Goal: Complete application form: Complete application form

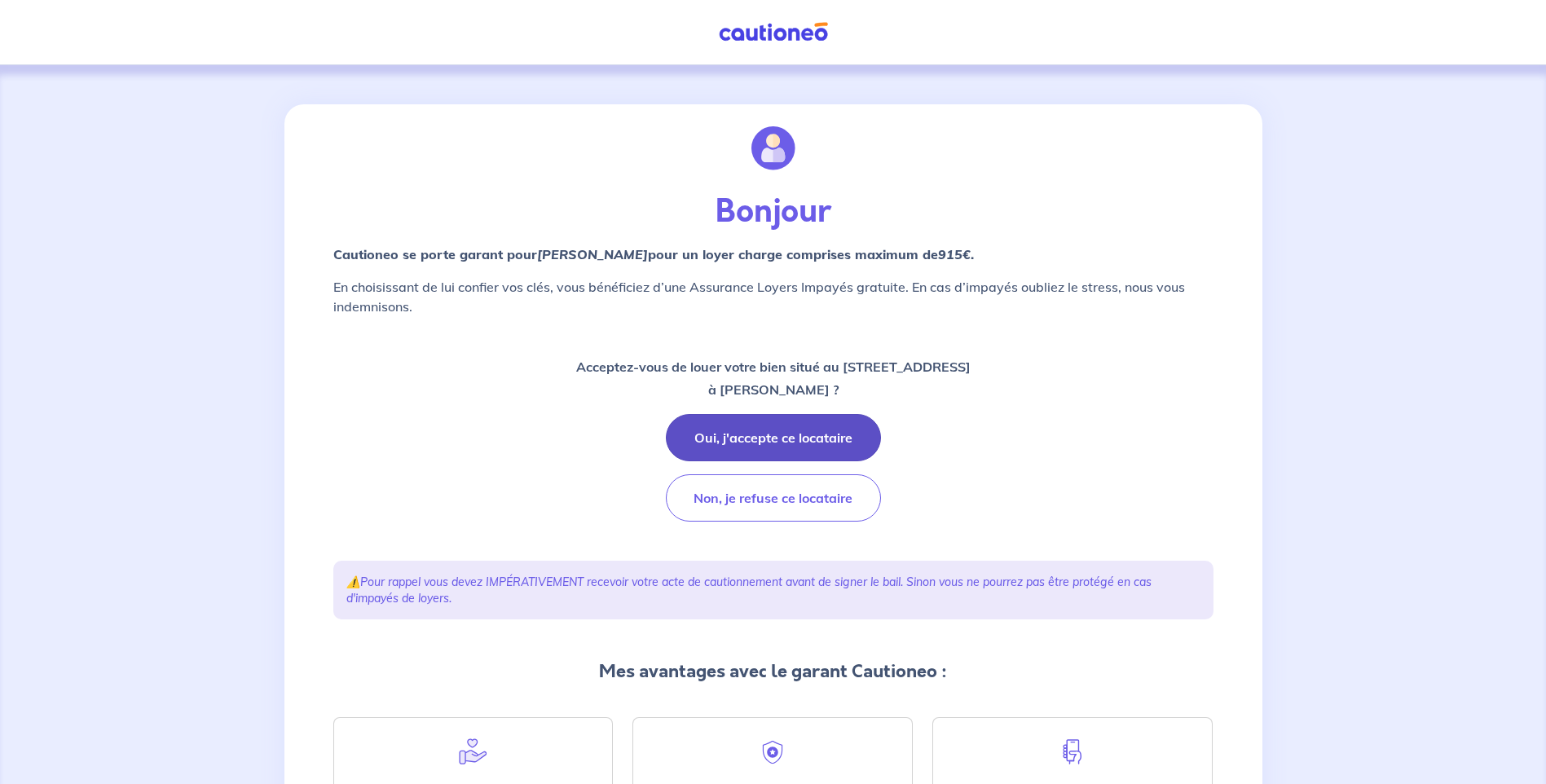
click at [739, 436] on button "Oui, j'accepte ce locataire" at bounding box center [773, 437] width 215 height 48
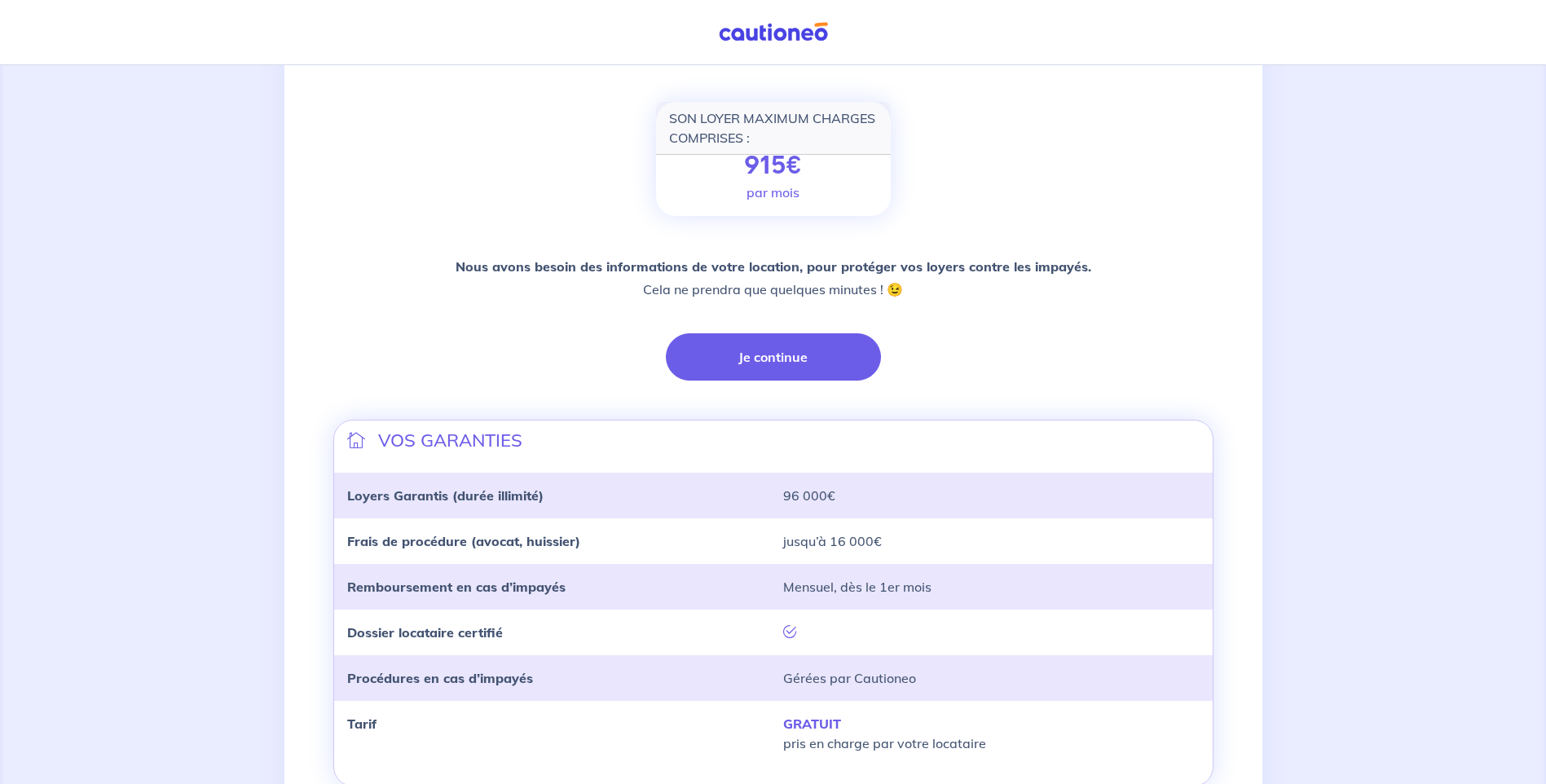
scroll to position [245, 0]
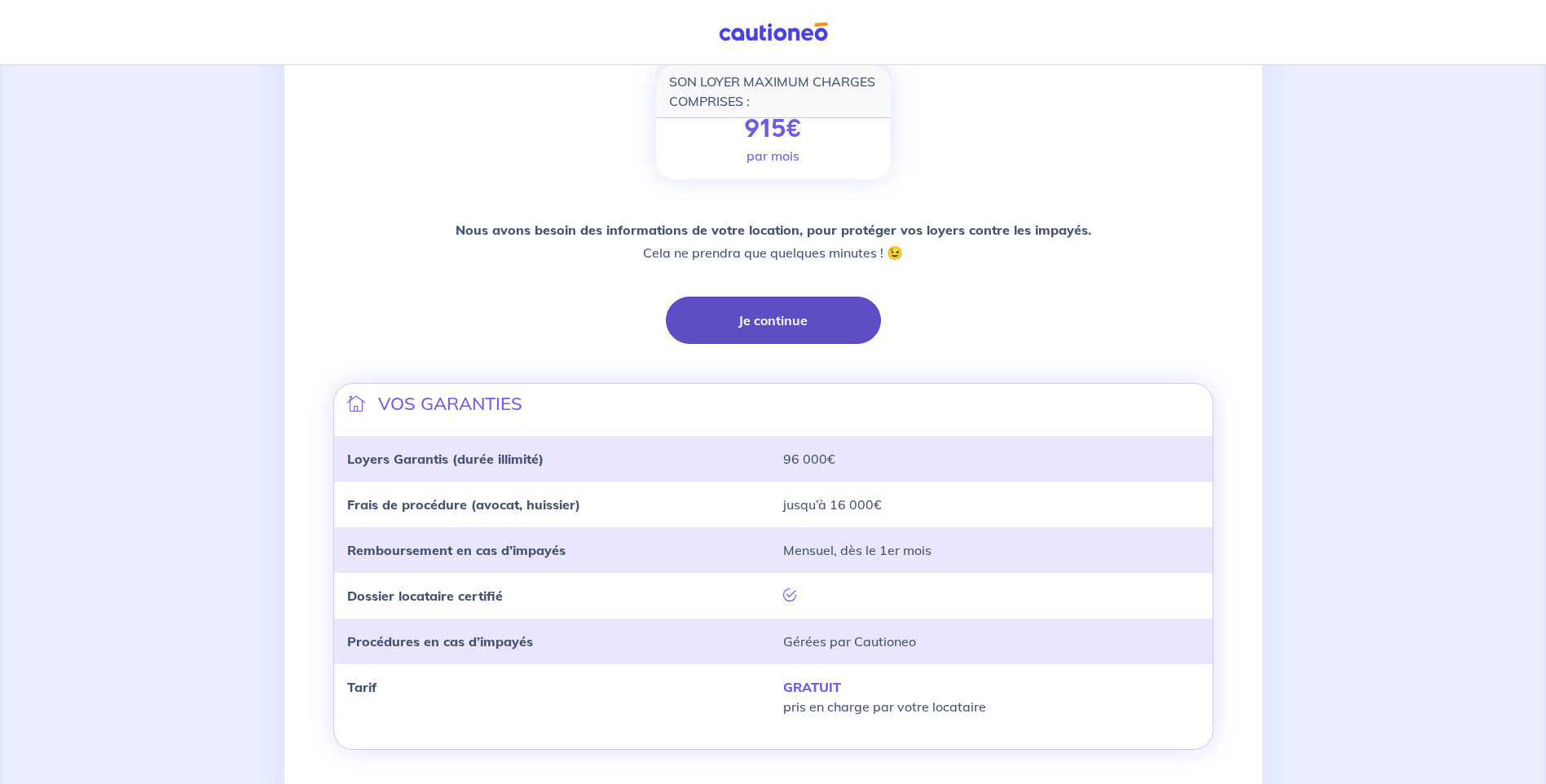
click at [804, 333] on button "Je continue" at bounding box center [773, 320] width 215 height 48
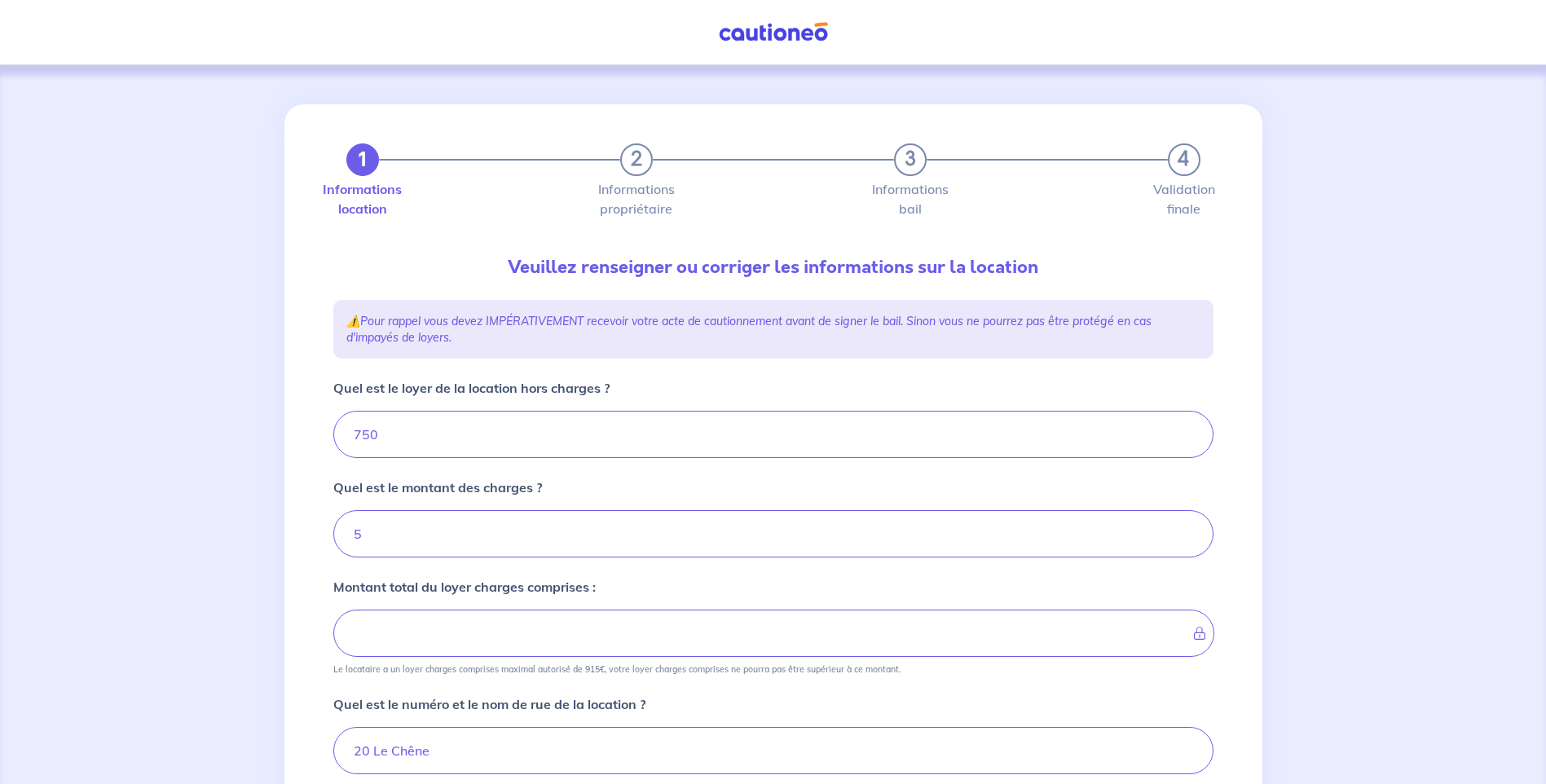
type input "755"
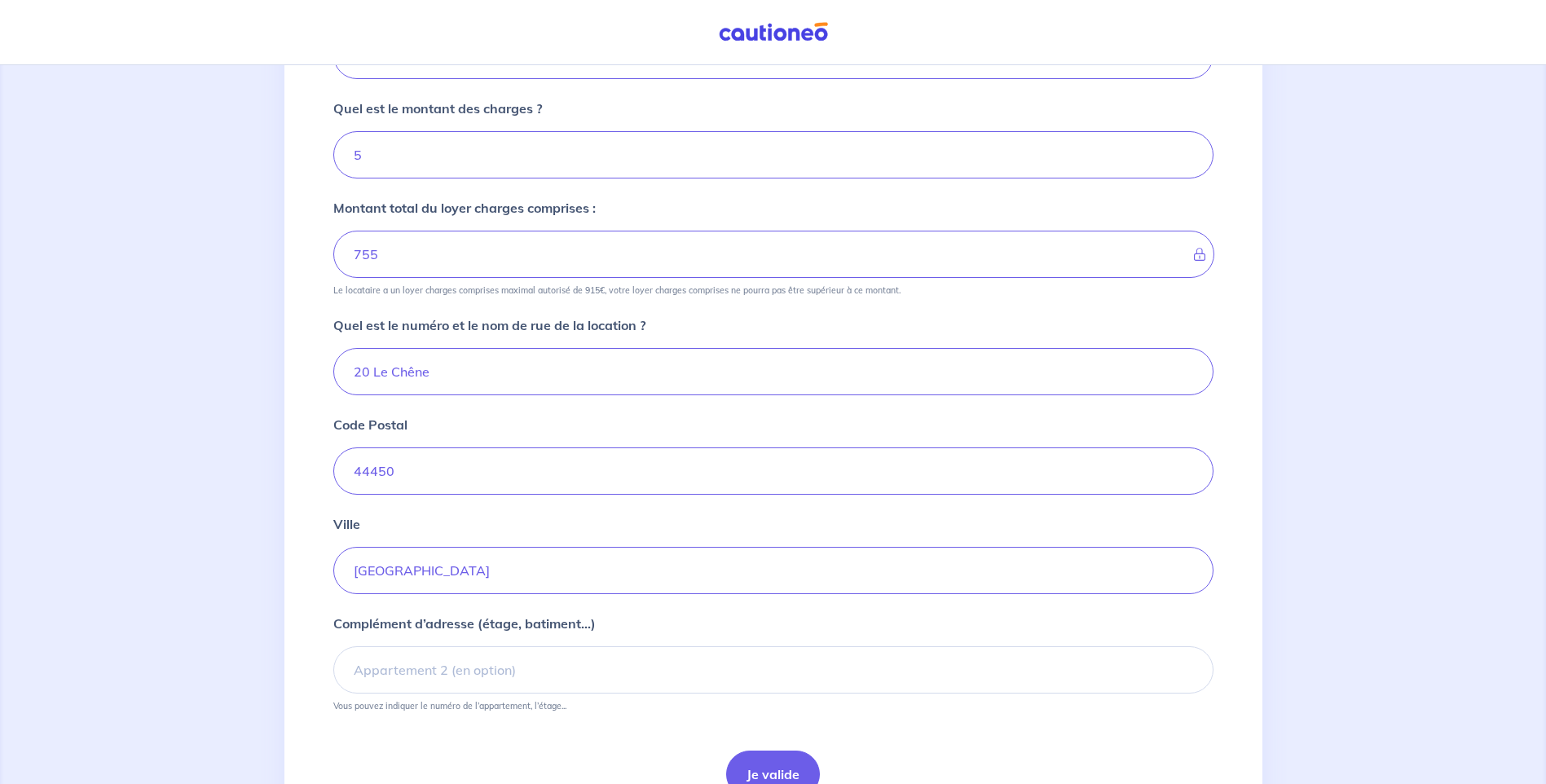
scroll to position [407, 0]
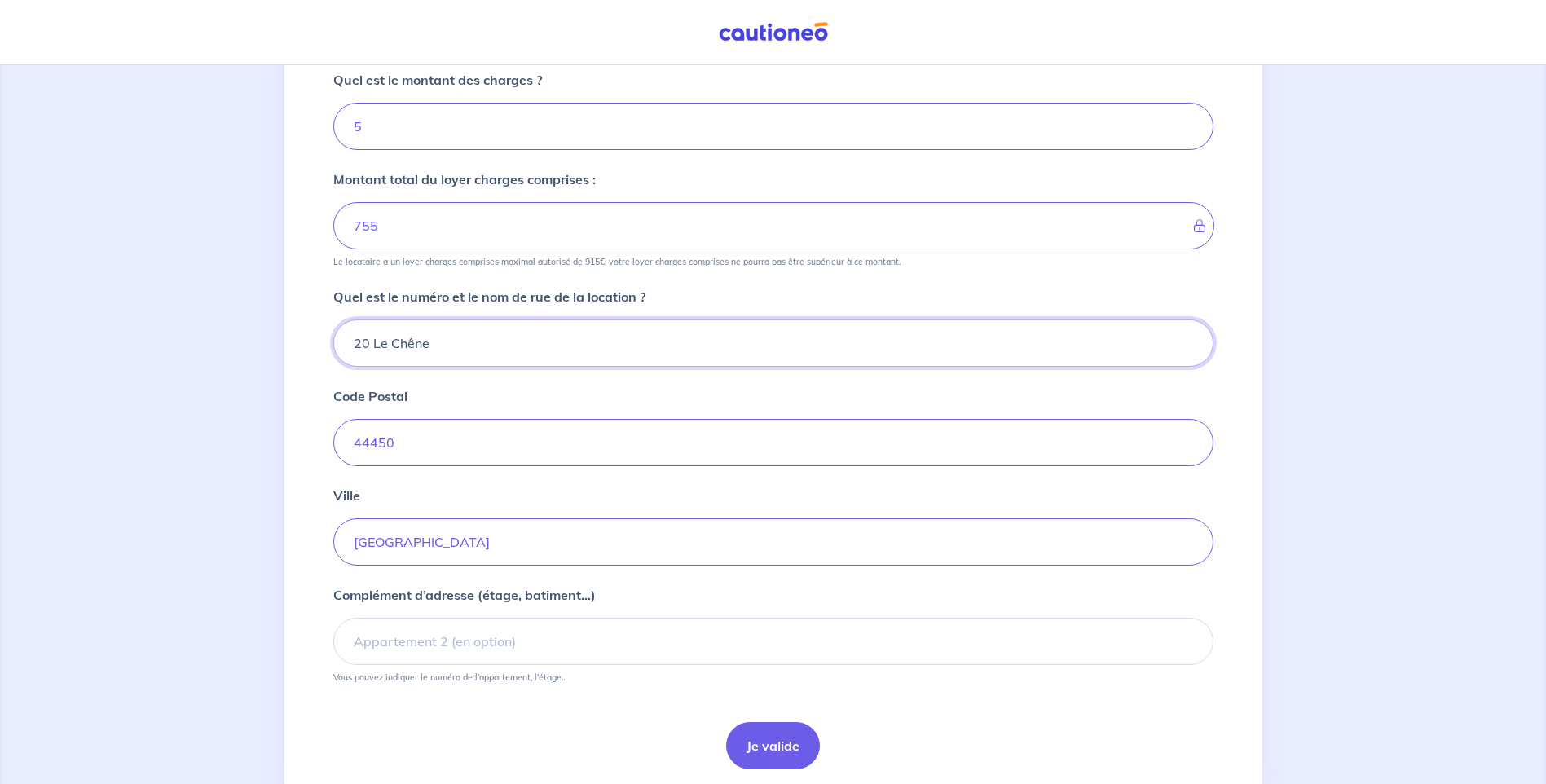
click at [367, 343] on input "20 Le Chêne" at bounding box center [774, 343] width 880 height 48
type input "6 Le Chêne"
click at [551, 422] on input "44450" at bounding box center [774, 443] width 880 height 48
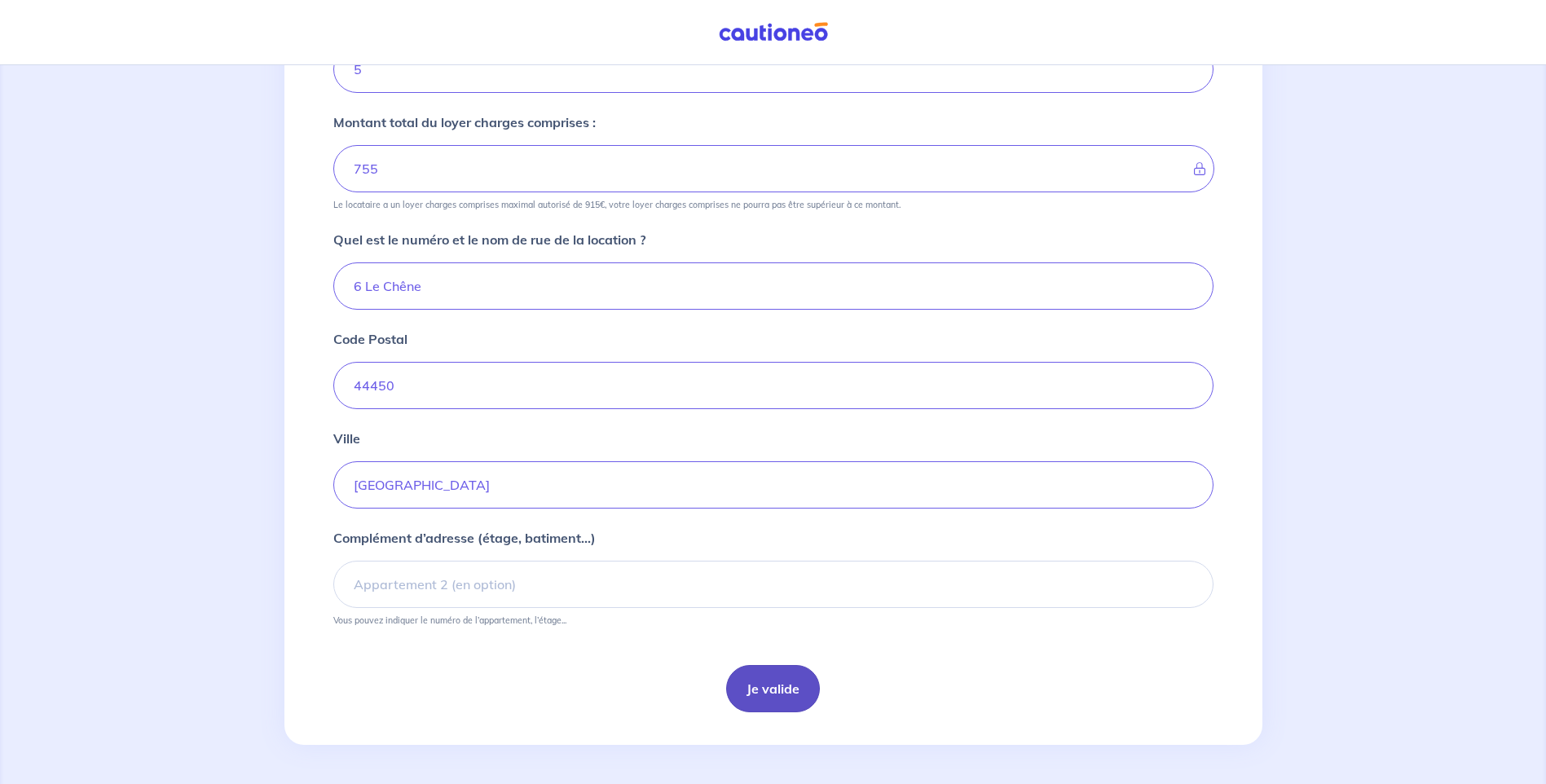
click at [755, 688] on button "Je valide" at bounding box center [773, 688] width 93 height 48
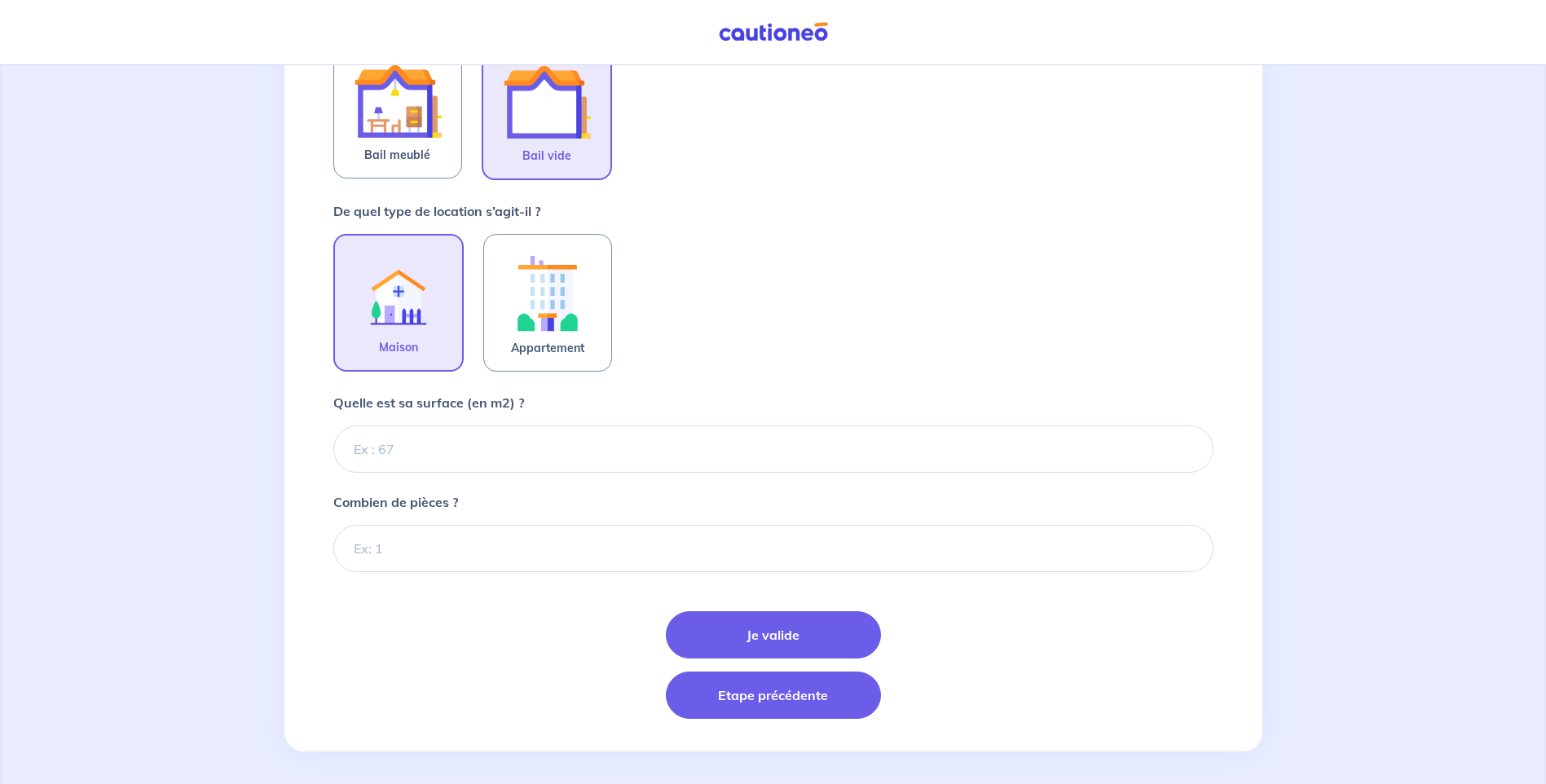
scroll to position [374, 0]
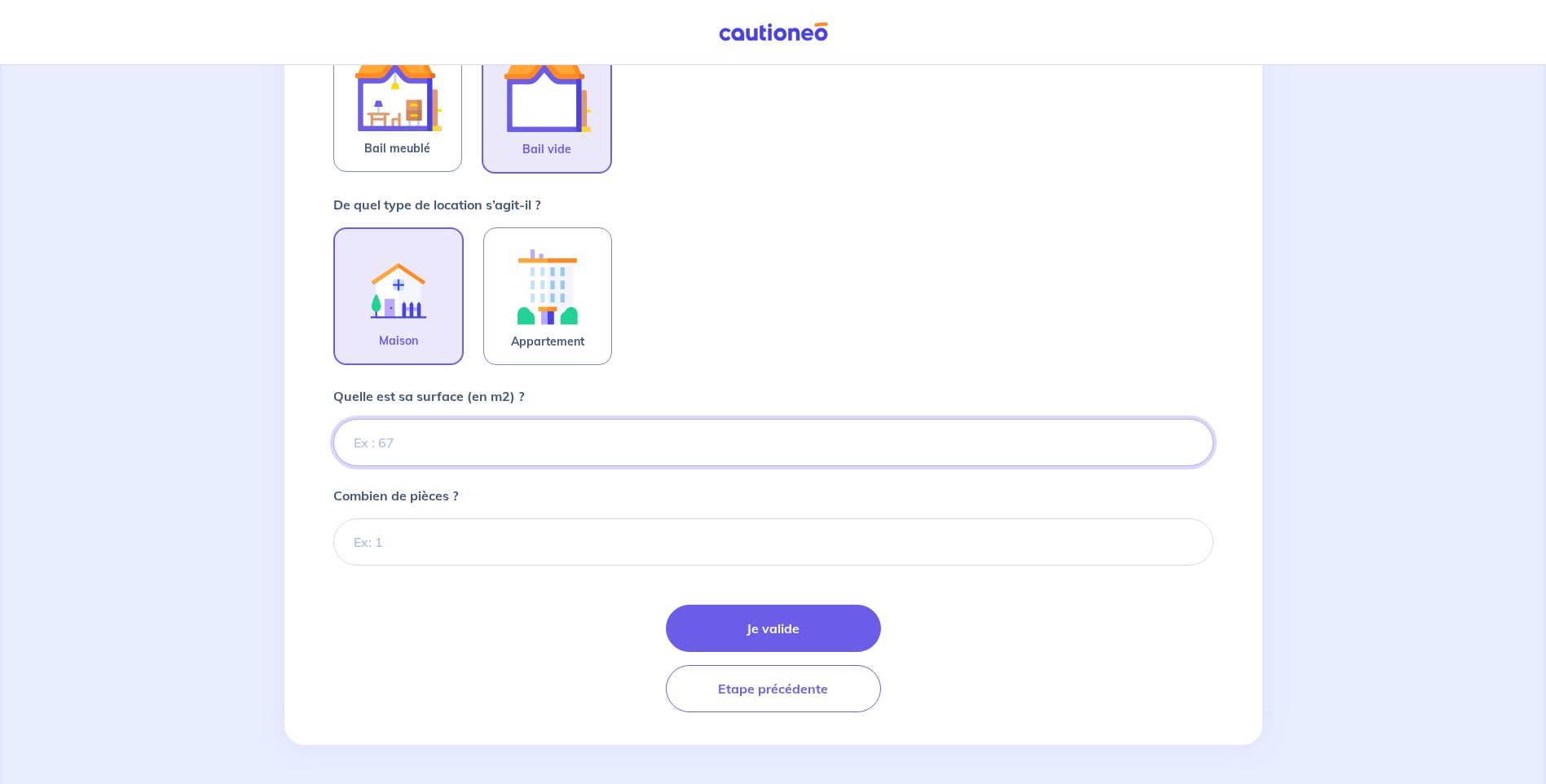
click at [542, 454] on input "Quelle est sa surface (en m2) ?" at bounding box center [774, 443] width 880 height 48
click at [548, 440] on input "Quelle est sa surface (en m2) ?" at bounding box center [774, 443] width 880 height 48
click at [495, 451] on input "Quelle est sa surface (en m2) ?" at bounding box center [774, 443] width 880 height 48
type input "57"
click at [510, 561] on input "Combien de pièces ?" at bounding box center [774, 542] width 880 height 48
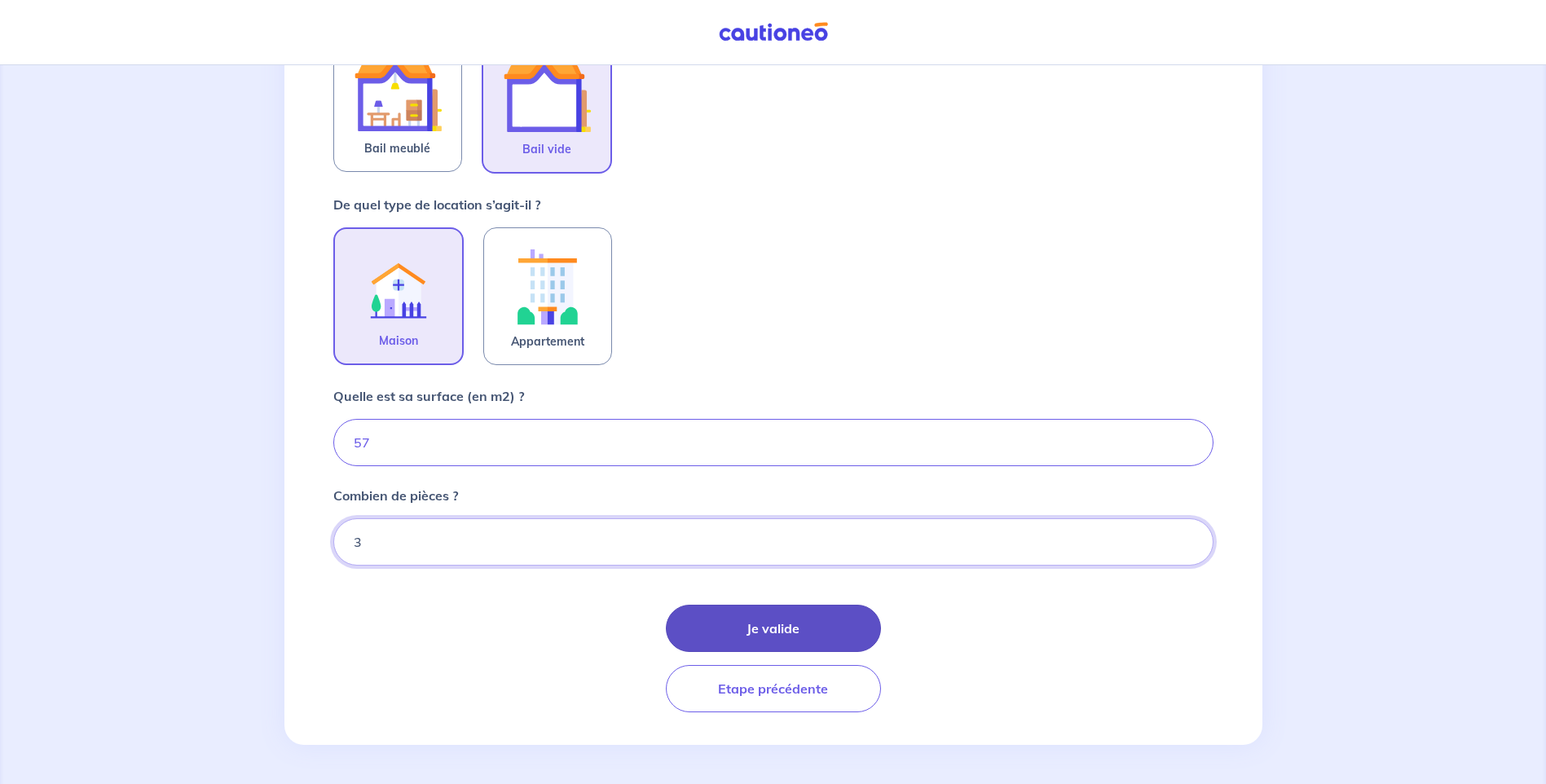
type input "3"
click at [768, 611] on button "Je valide" at bounding box center [773, 628] width 215 height 48
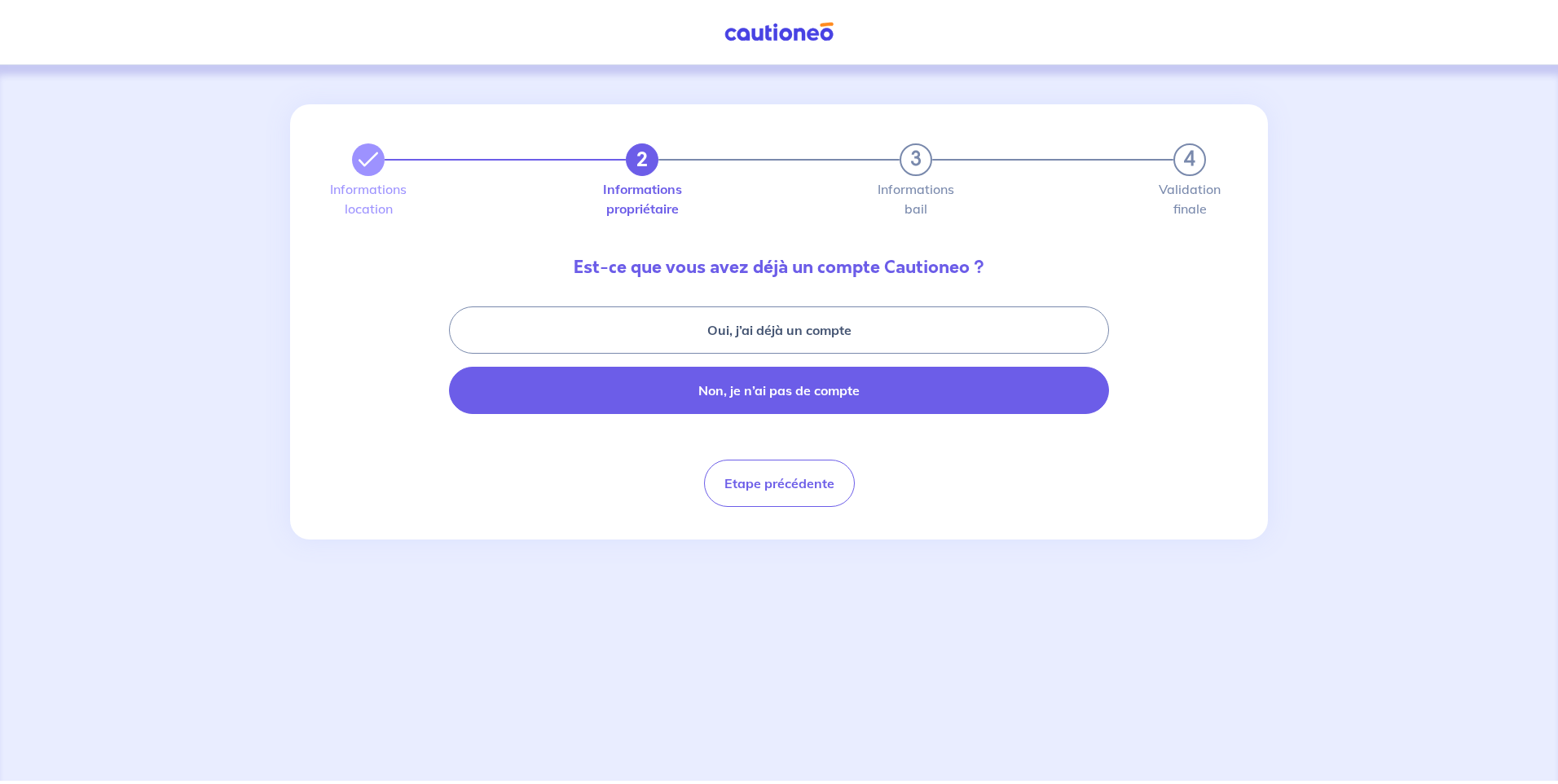
click at [792, 395] on button "Non, je n’ai pas de compte" at bounding box center [779, 391] width 660 height 48
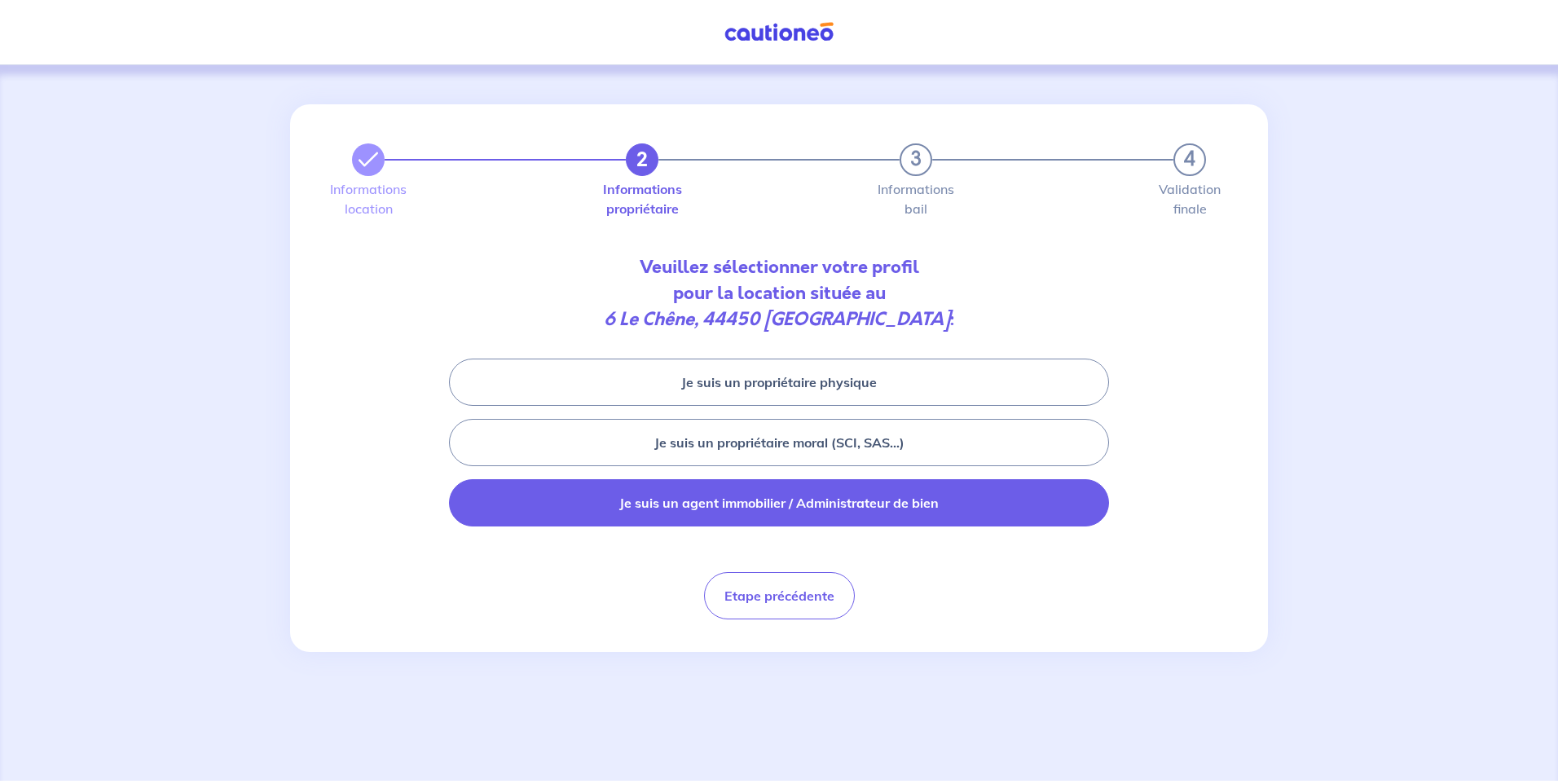
click at [675, 517] on button "Je suis un agent immobilier / Administrateur de bien" at bounding box center [779, 502] width 660 height 48
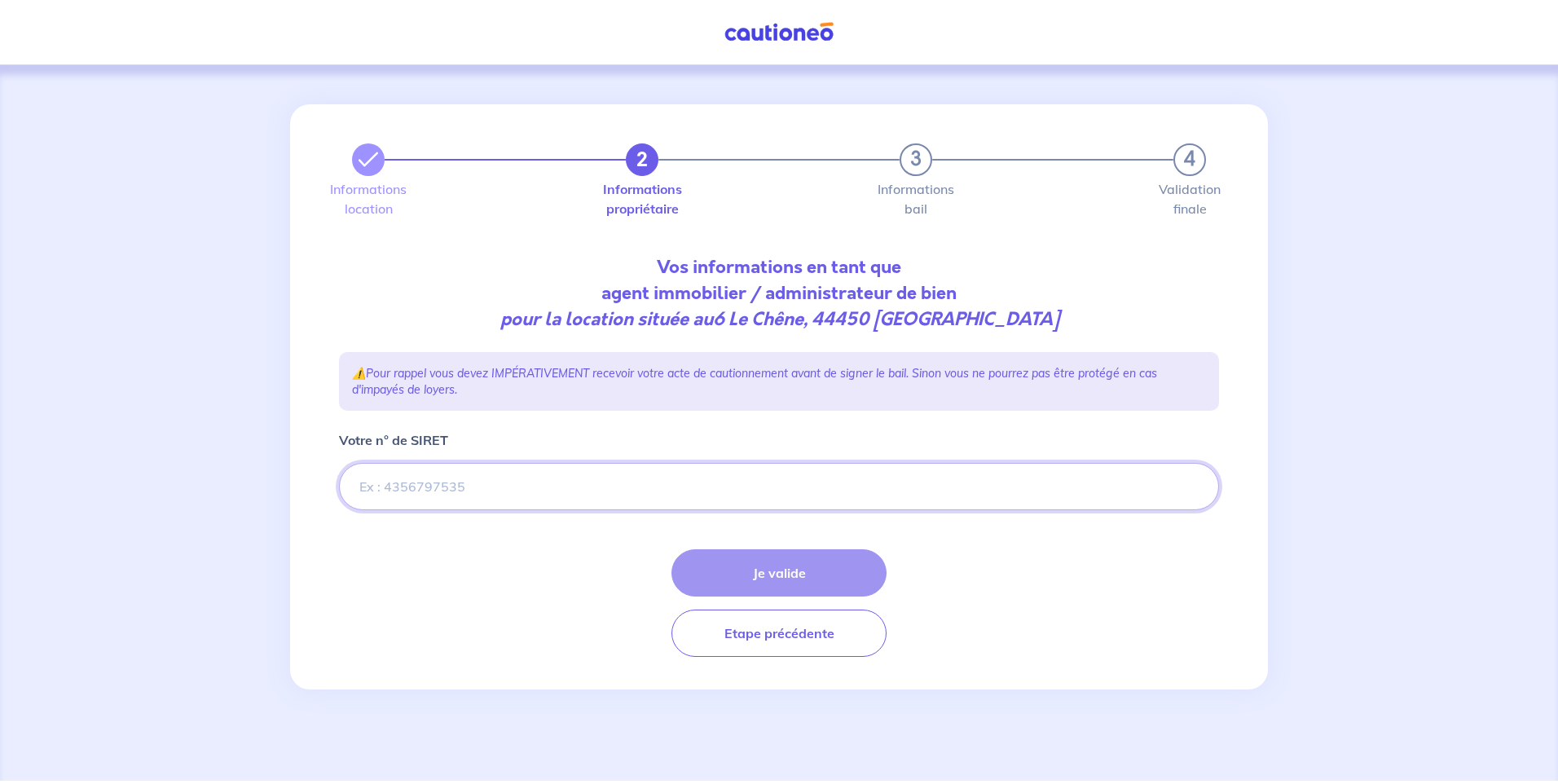
click at [412, 479] on input "Votre n° de SIRET" at bounding box center [779, 487] width 880 height 48
click at [392, 472] on input "Votre n° de SIRET" at bounding box center [779, 487] width 880 height 48
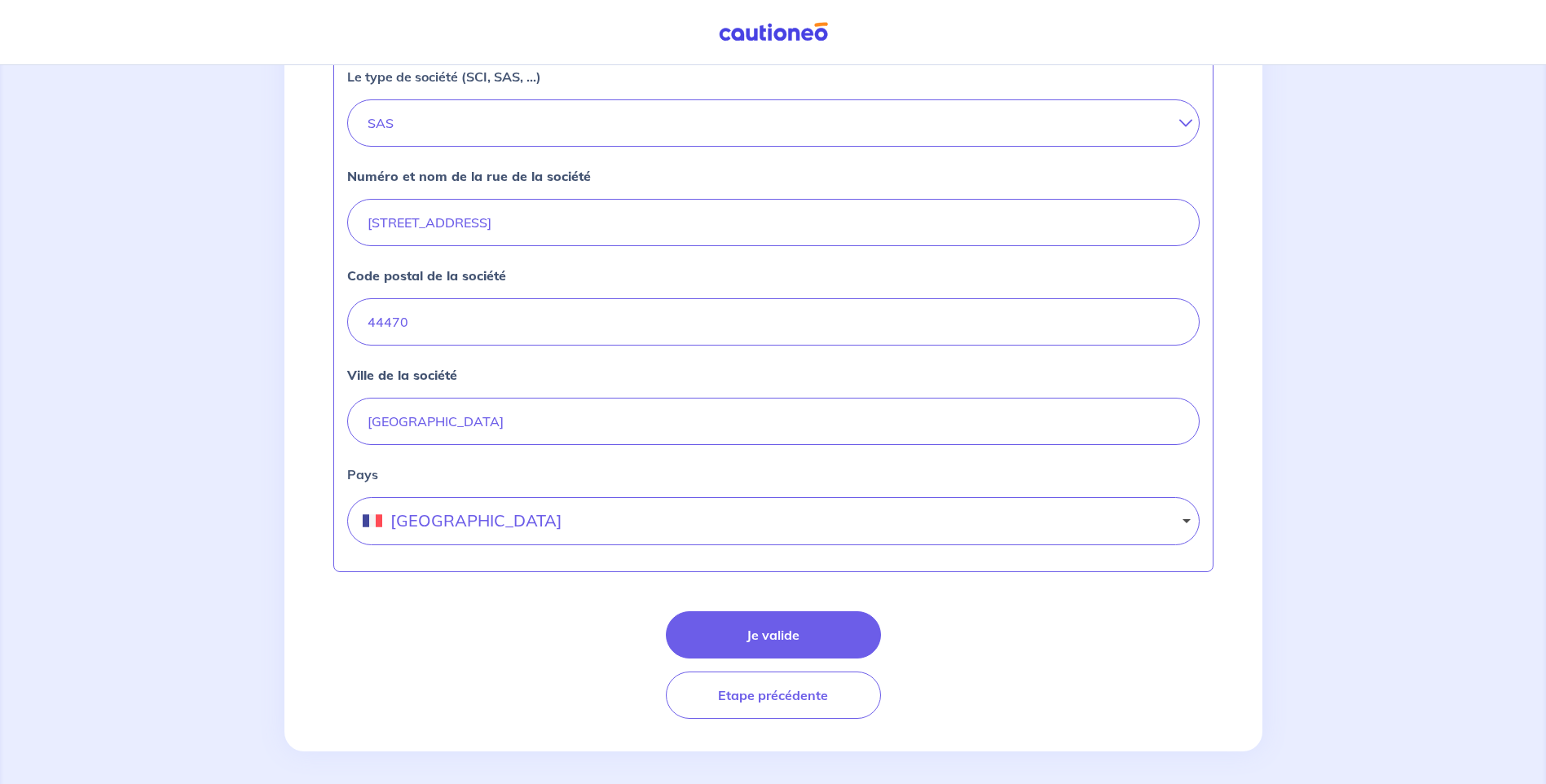
scroll to position [596, 0]
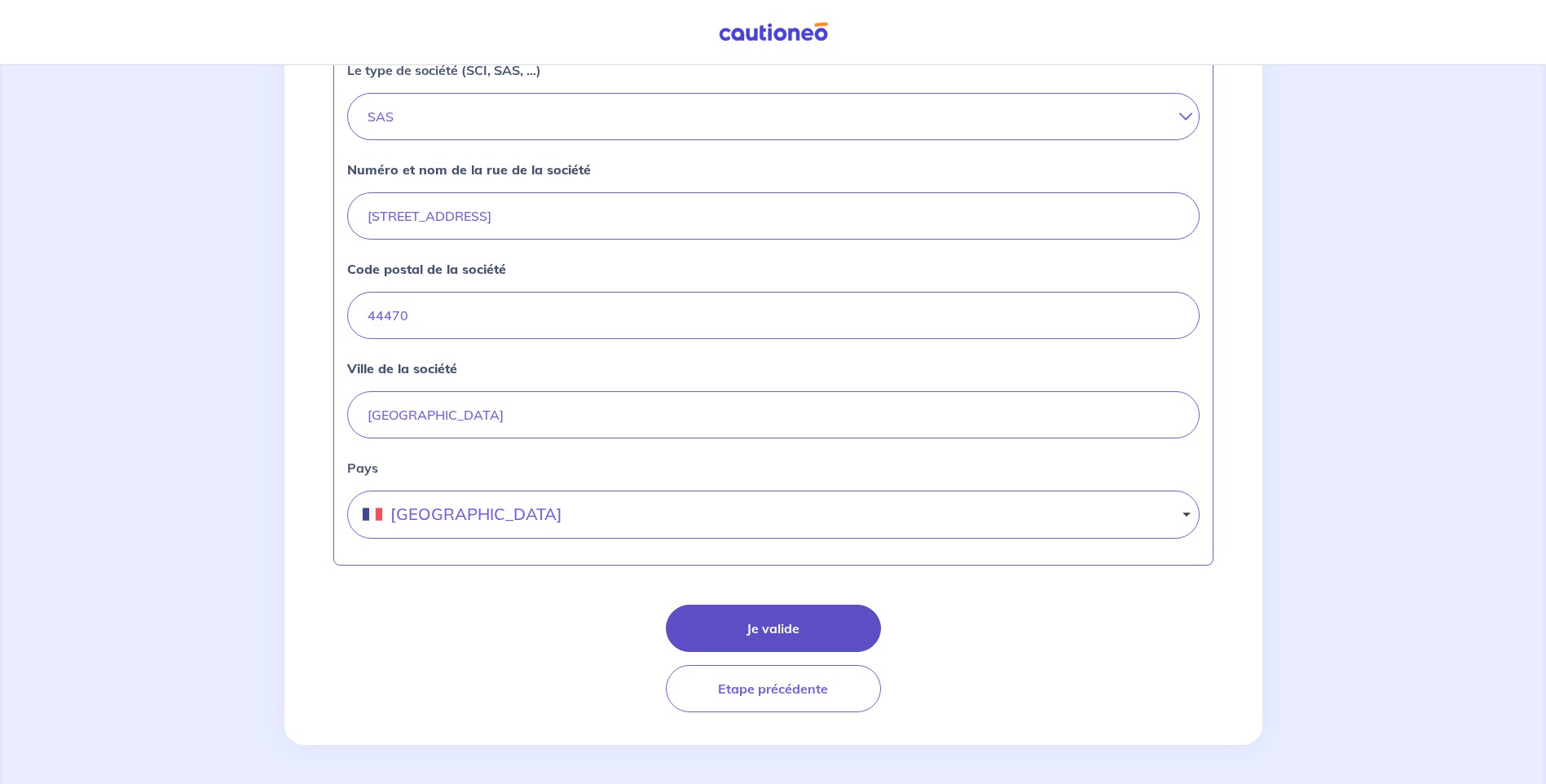
type input "30906652000029"
click at [850, 621] on button "Je valide" at bounding box center [773, 628] width 215 height 48
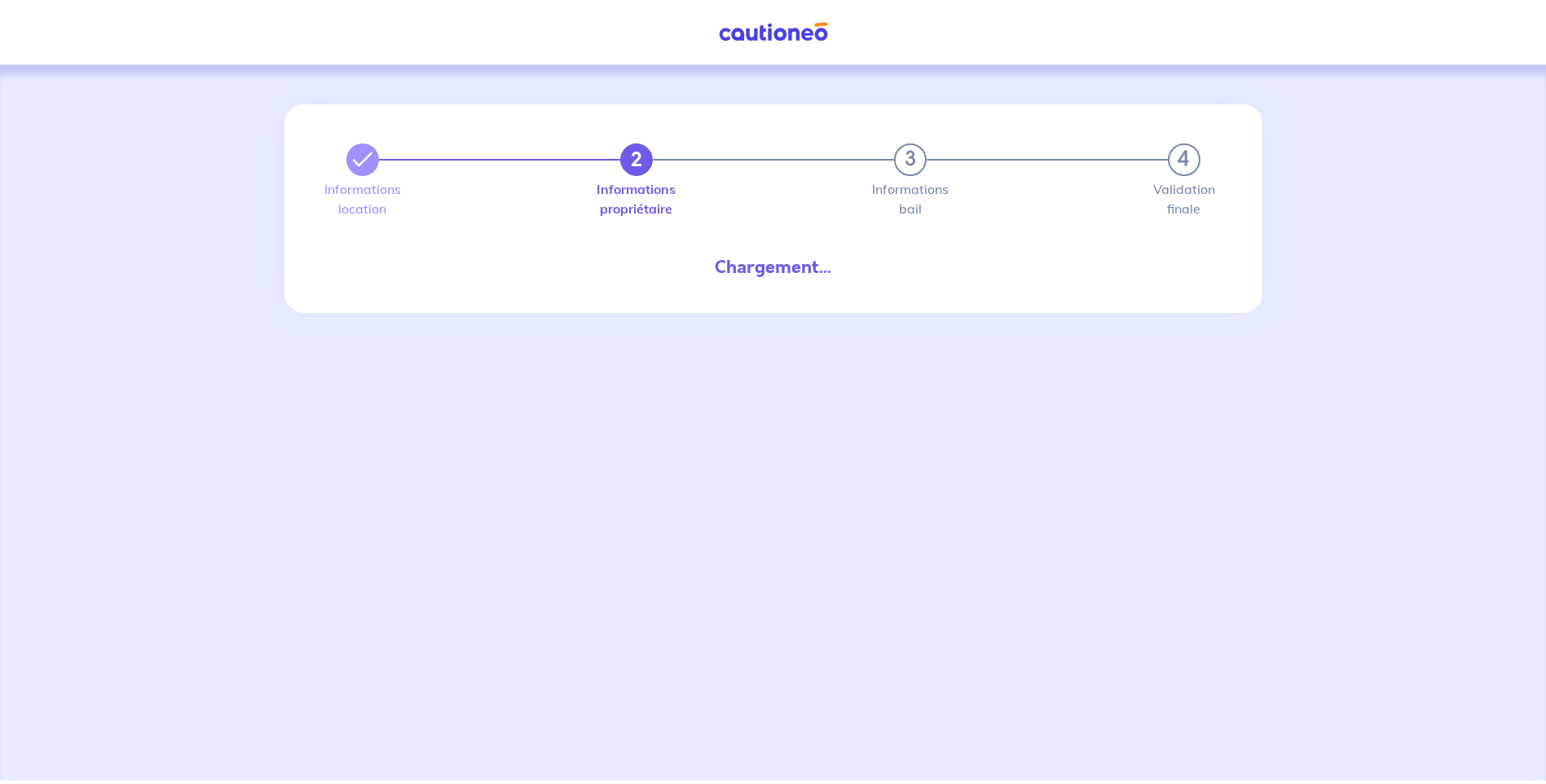
select select "FR"
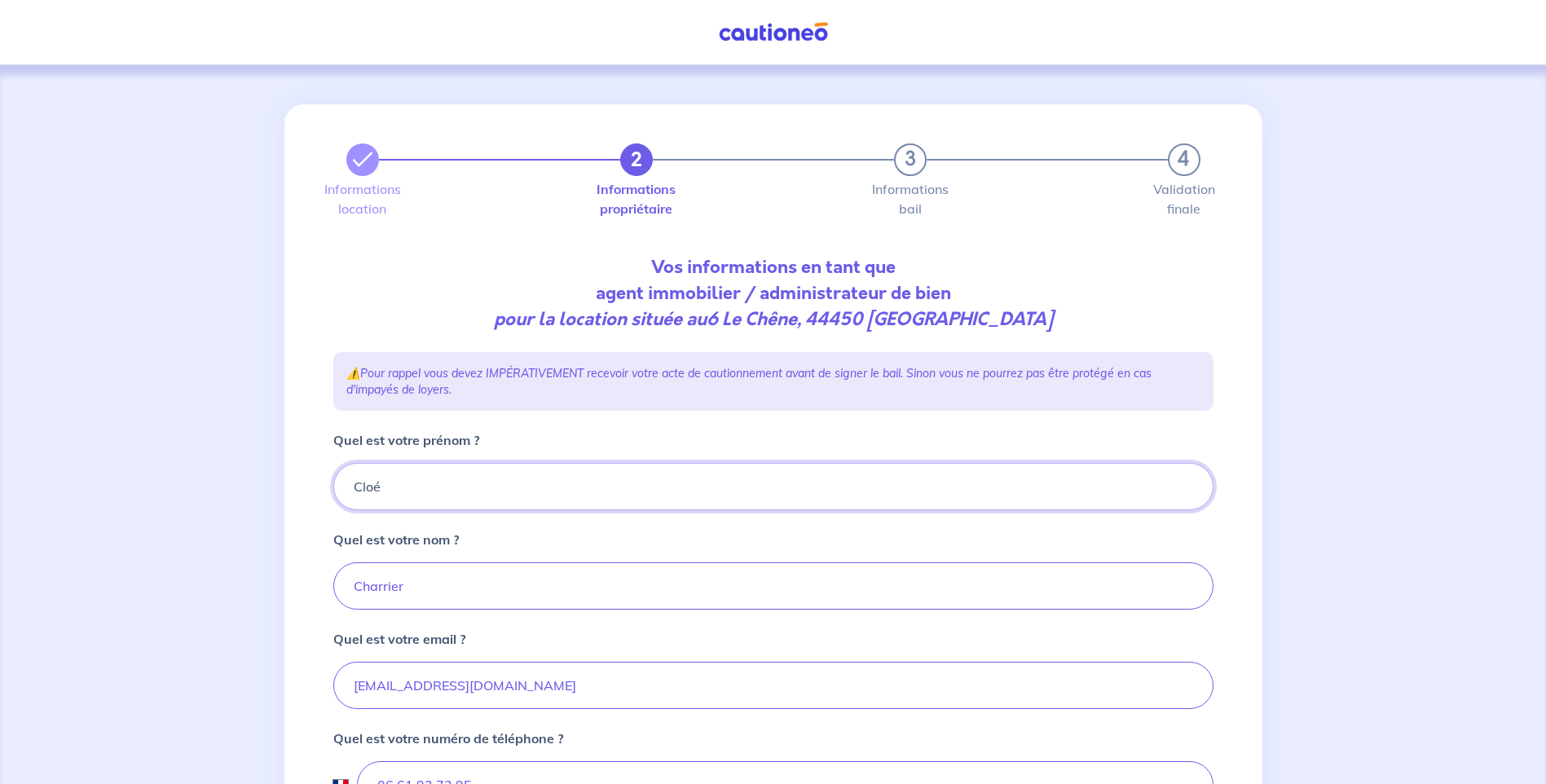
click at [407, 483] on input "Cloé" at bounding box center [774, 487] width 880 height 48
type input "C"
click at [442, 596] on input "Charrier" at bounding box center [774, 586] width 880 height 48
click at [423, 478] on input "leray" at bounding box center [774, 487] width 880 height 48
type input "l"
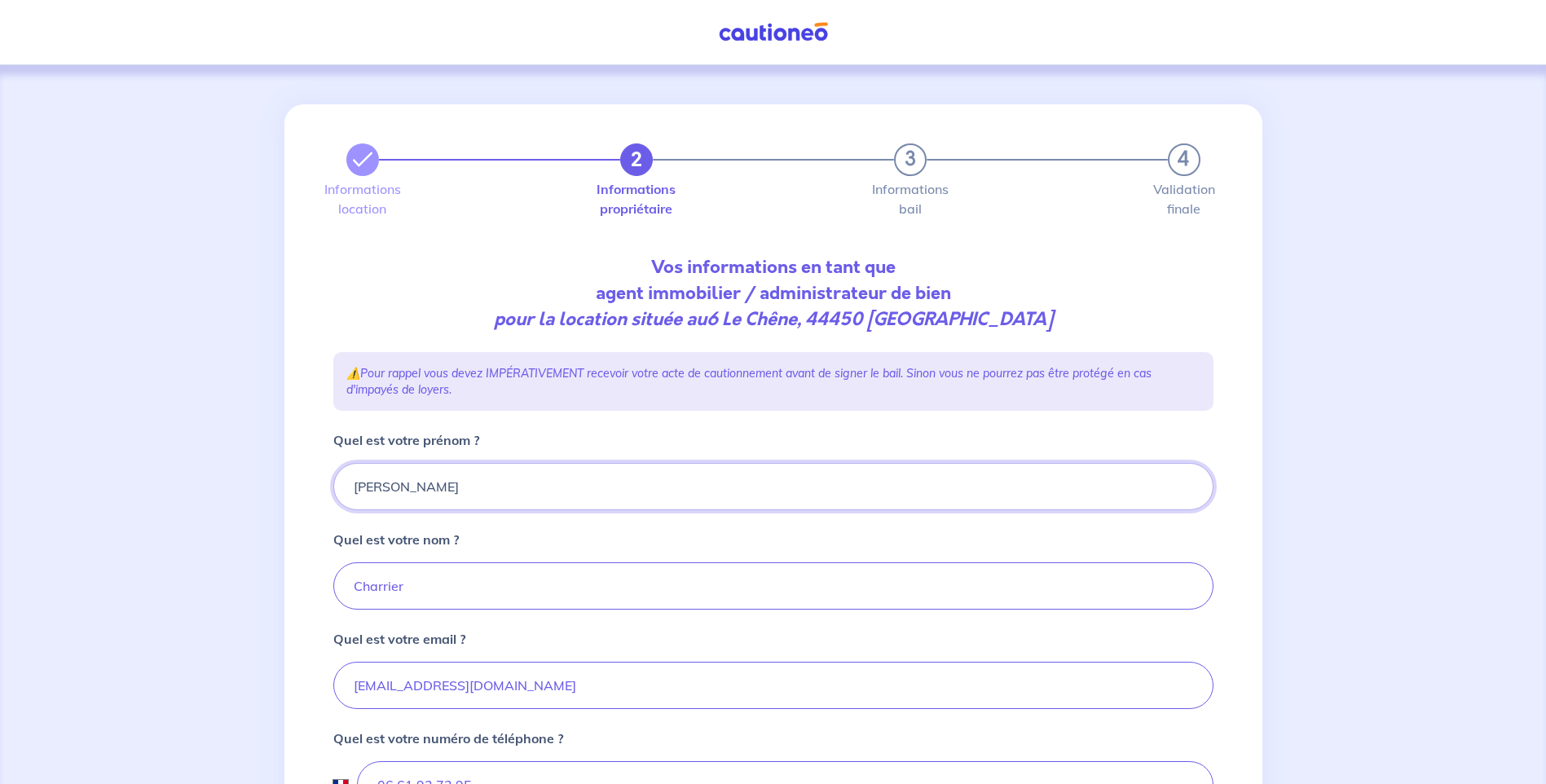
type input "[PERSON_NAME]"
click at [812, 580] on input "Charrier" at bounding box center [774, 586] width 880 height 48
type input "C"
type input "LERAY"
drag, startPoint x: 1178, startPoint y: 619, endPoint x: 1163, endPoint y: 620, distance: 15.0
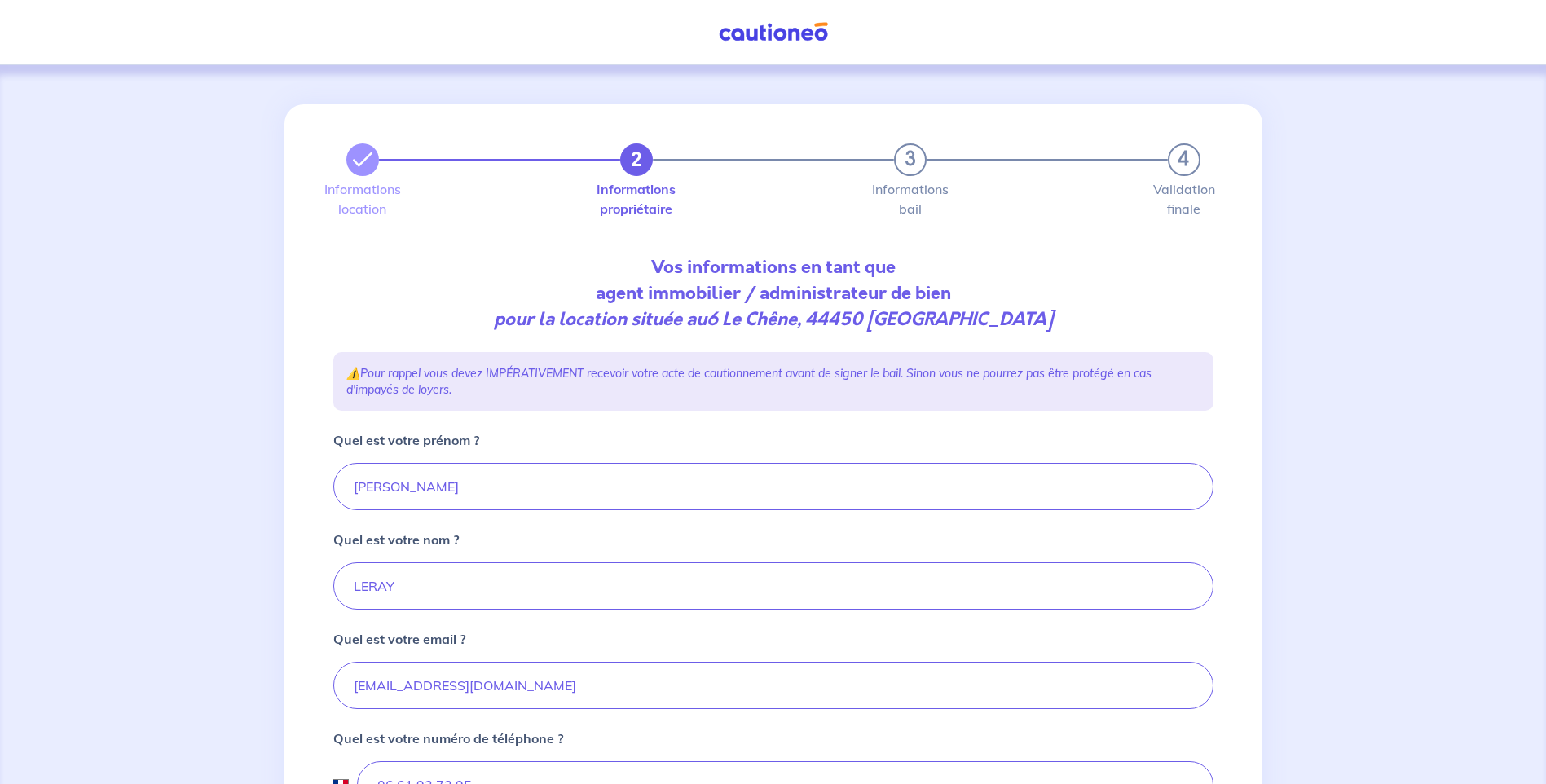
click at [1178, 619] on form "Quel est votre prénom ? [PERSON_NAME] est votre nom ? LERAY Quel est votre emai…" at bounding box center [774, 692] width 880 height 524
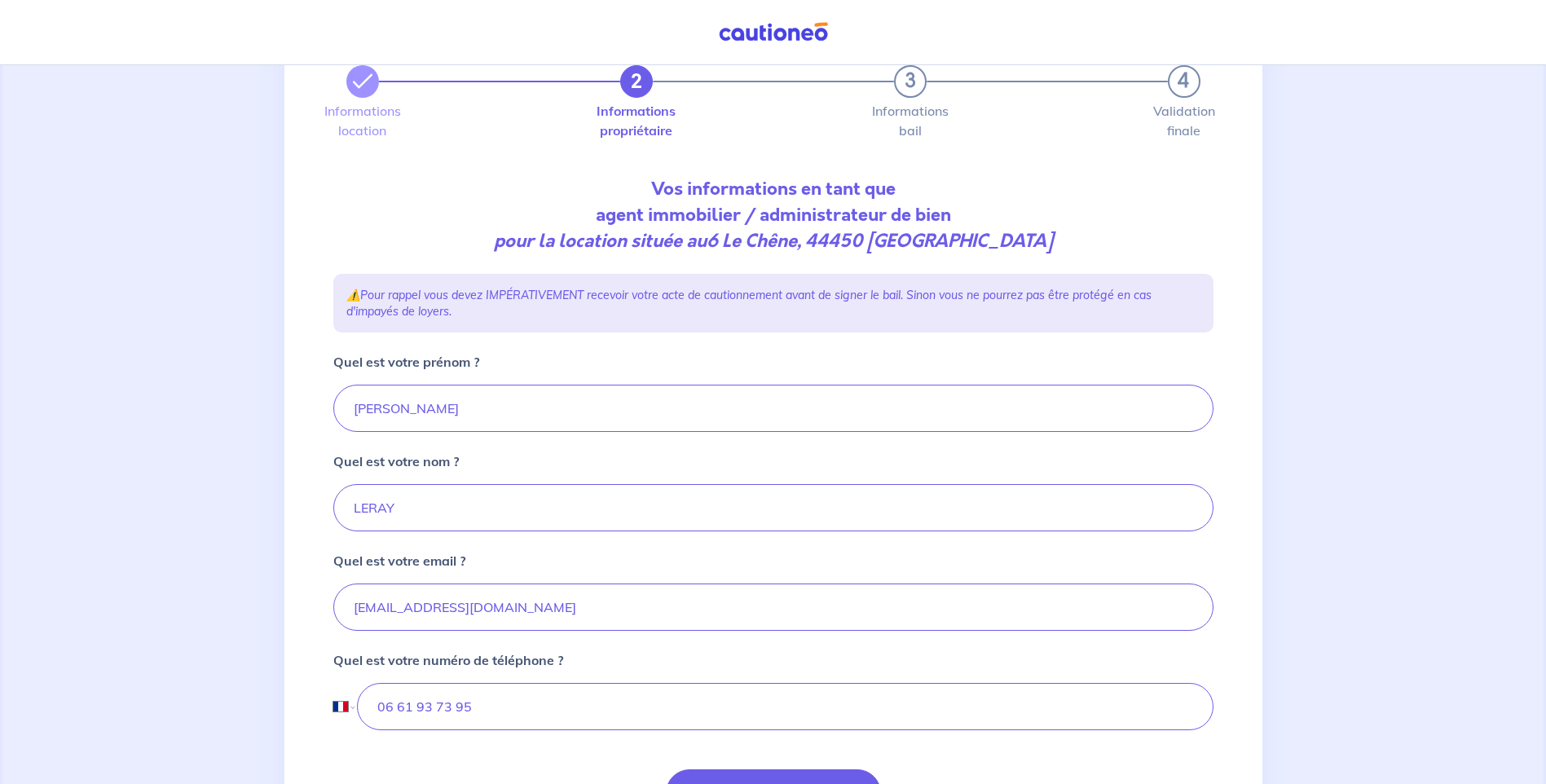
scroll to position [163, 0]
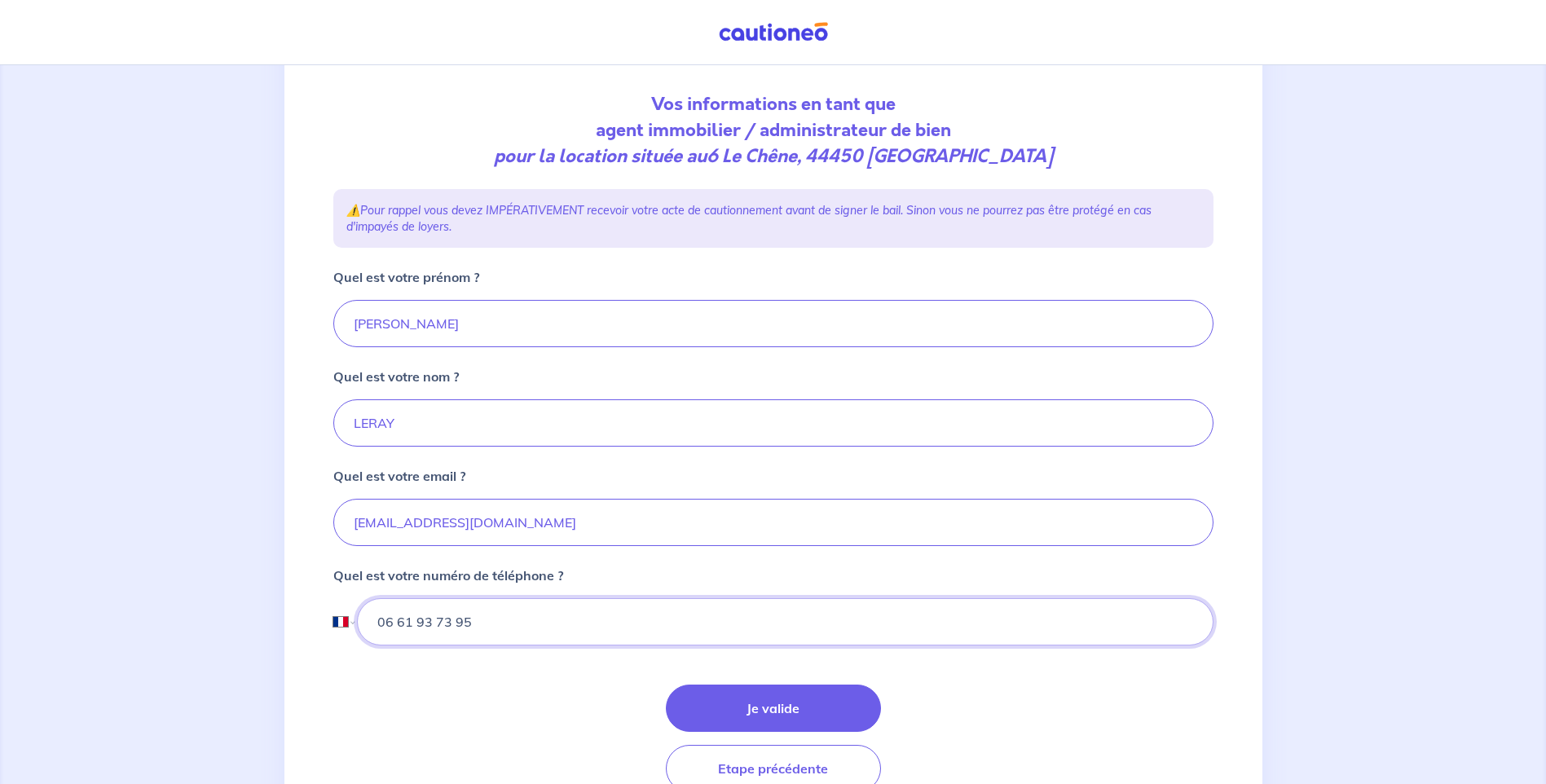
click at [593, 625] on input "06 61 93 73 95" at bounding box center [784, 622] width 856 height 48
type input "0"
type input "02 40 77 31 25"
click at [748, 717] on button "Je valide" at bounding box center [773, 708] width 215 height 48
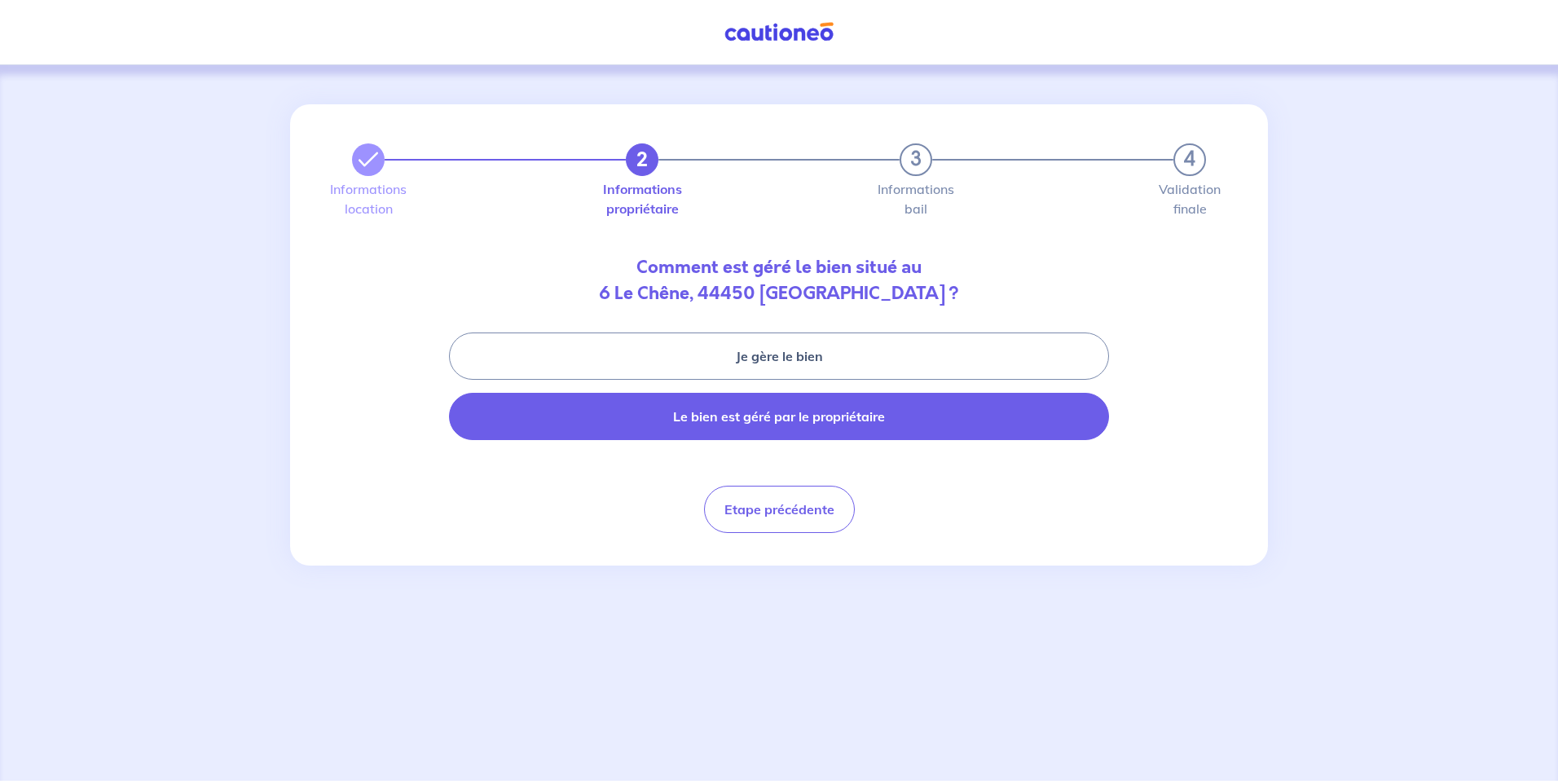
click at [814, 421] on button "Le bien est géré par le propriétaire" at bounding box center [779, 416] width 660 height 48
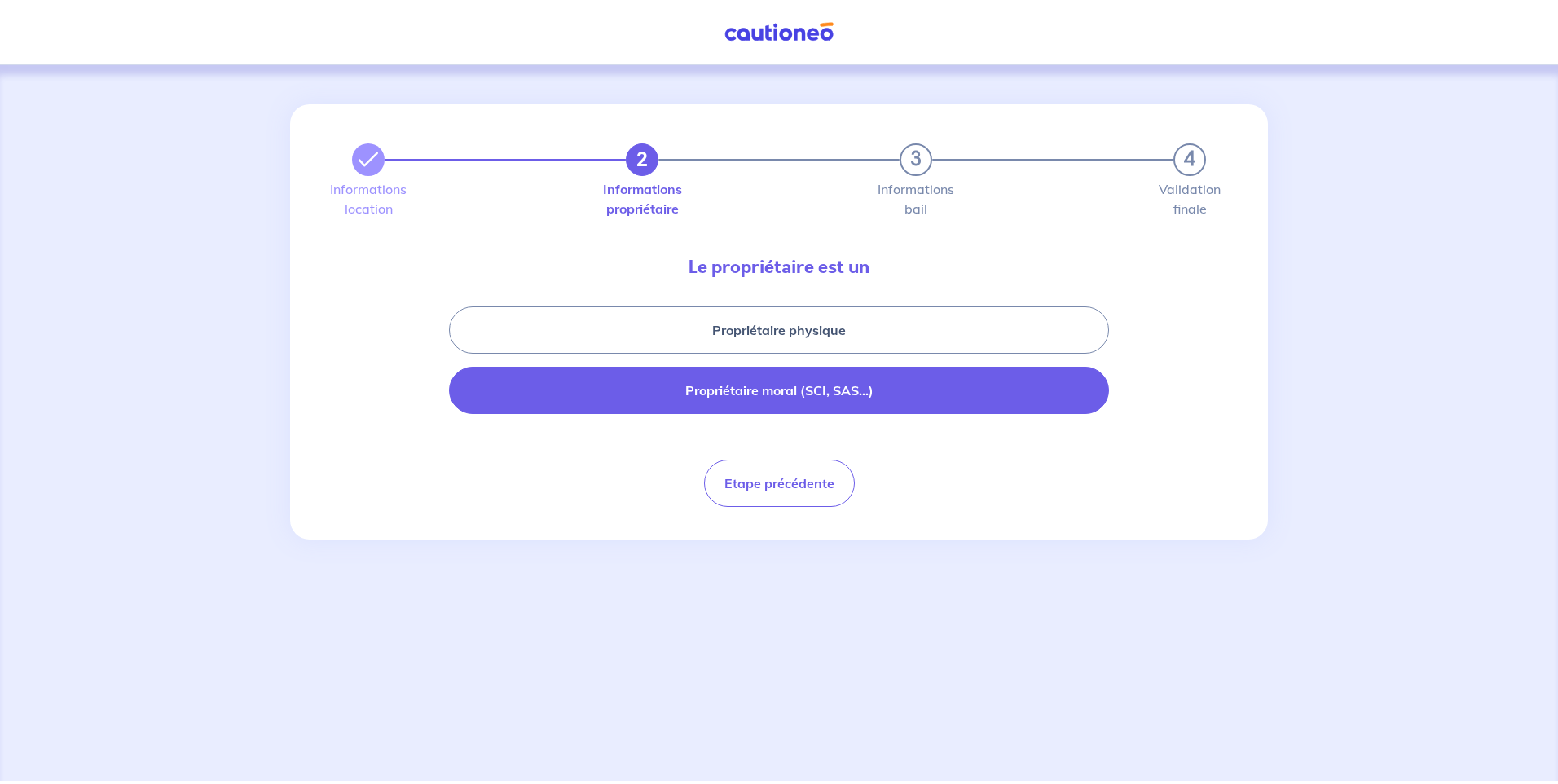
click at [853, 400] on button "Propriétaire moral (SCI, SAS...)" at bounding box center [779, 391] width 660 height 48
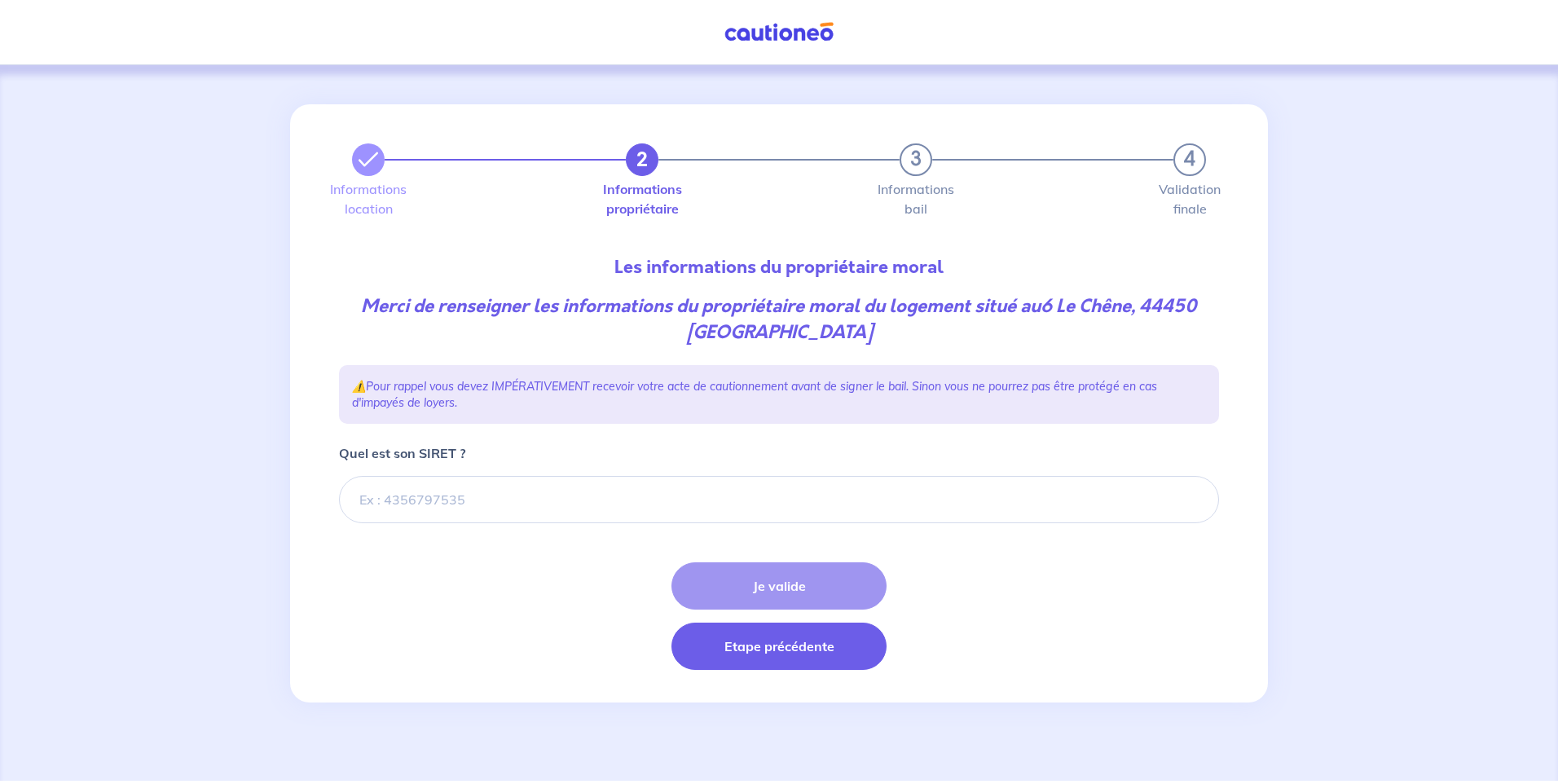
click at [703, 653] on button "Etape précédente" at bounding box center [779, 646] width 215 height 48
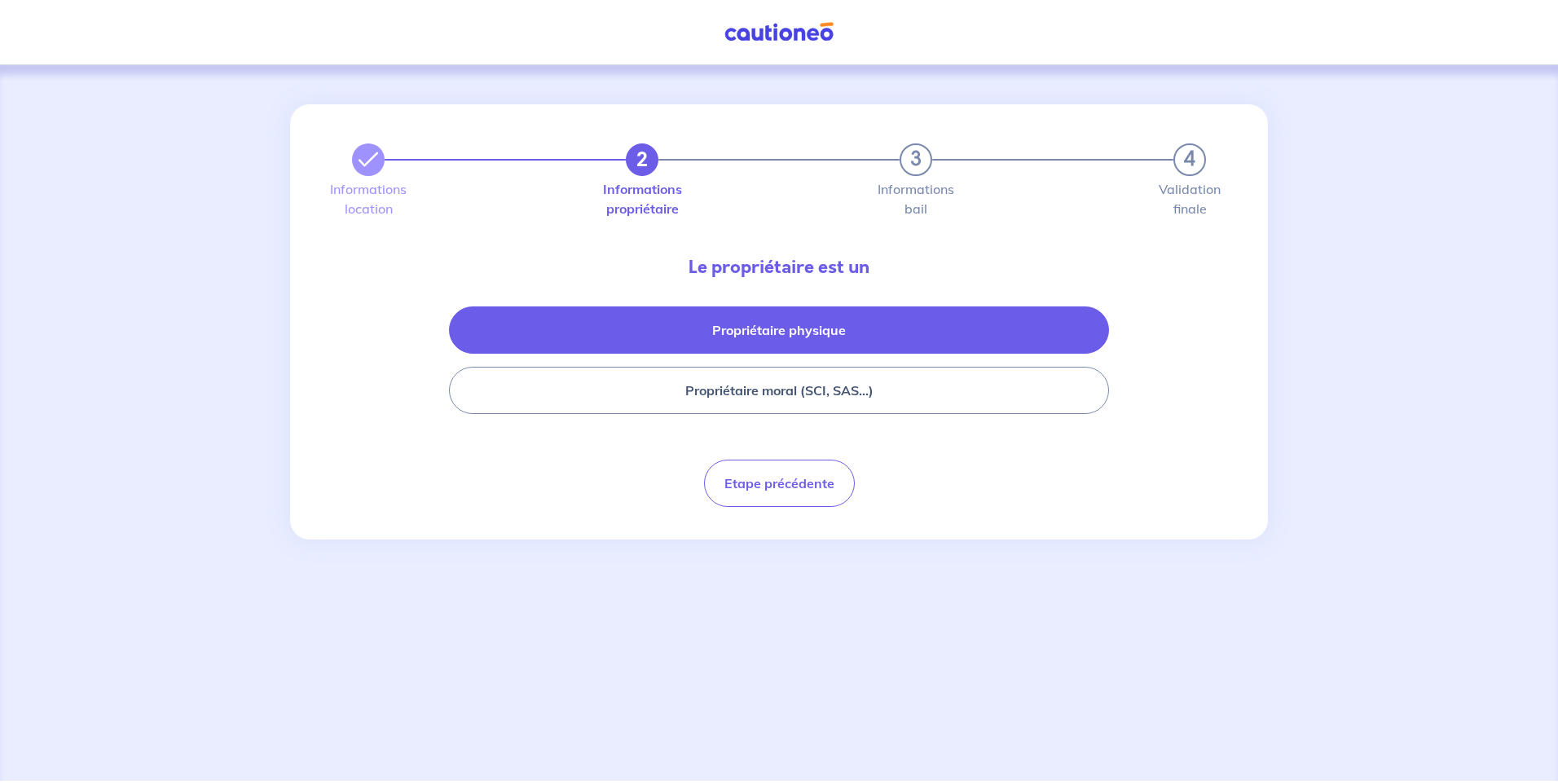
click at [856, 319] on button "Propriétaire physique" at bounding box center [779, 330] width 660 height 48
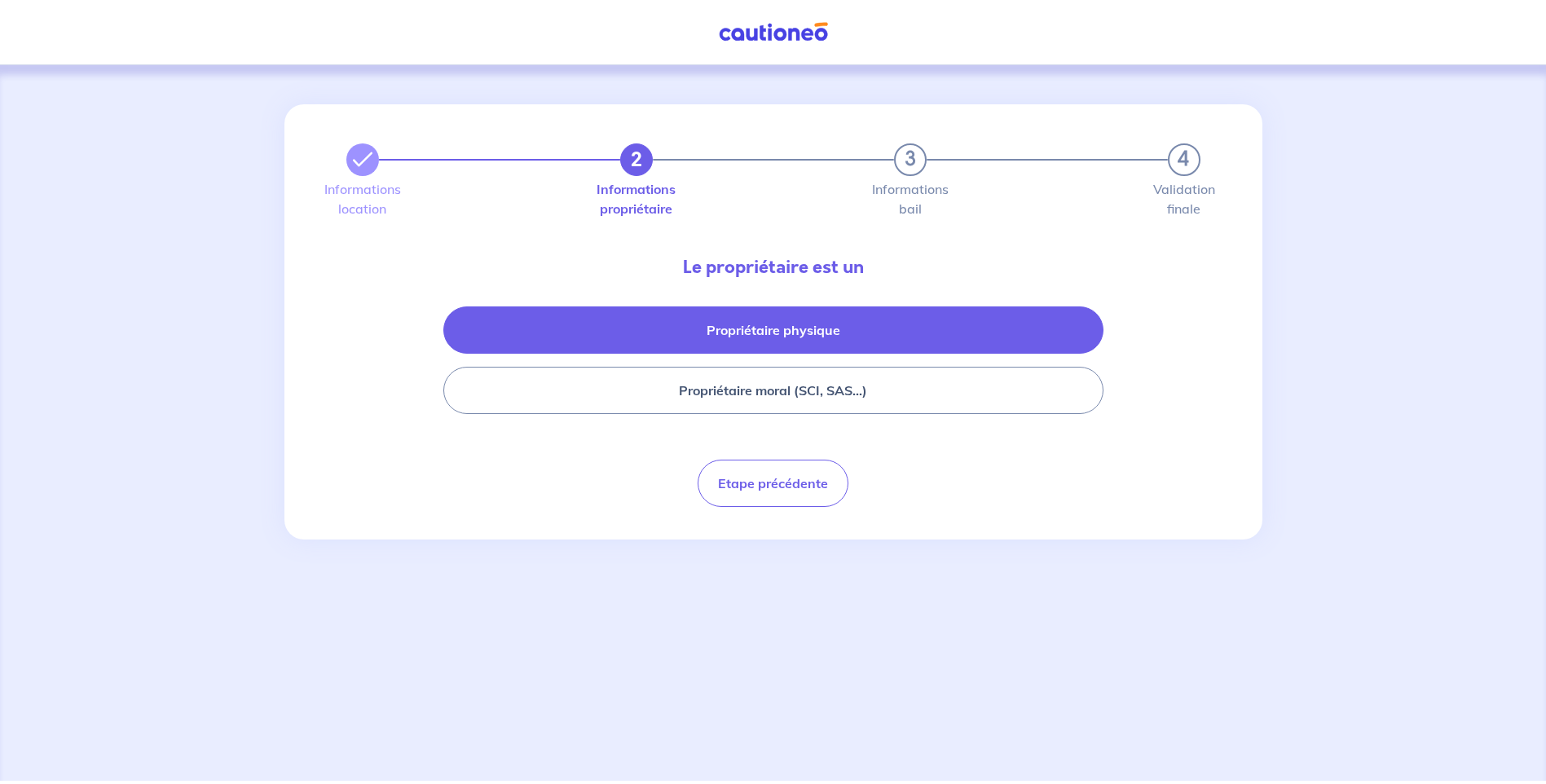
select select "FR"
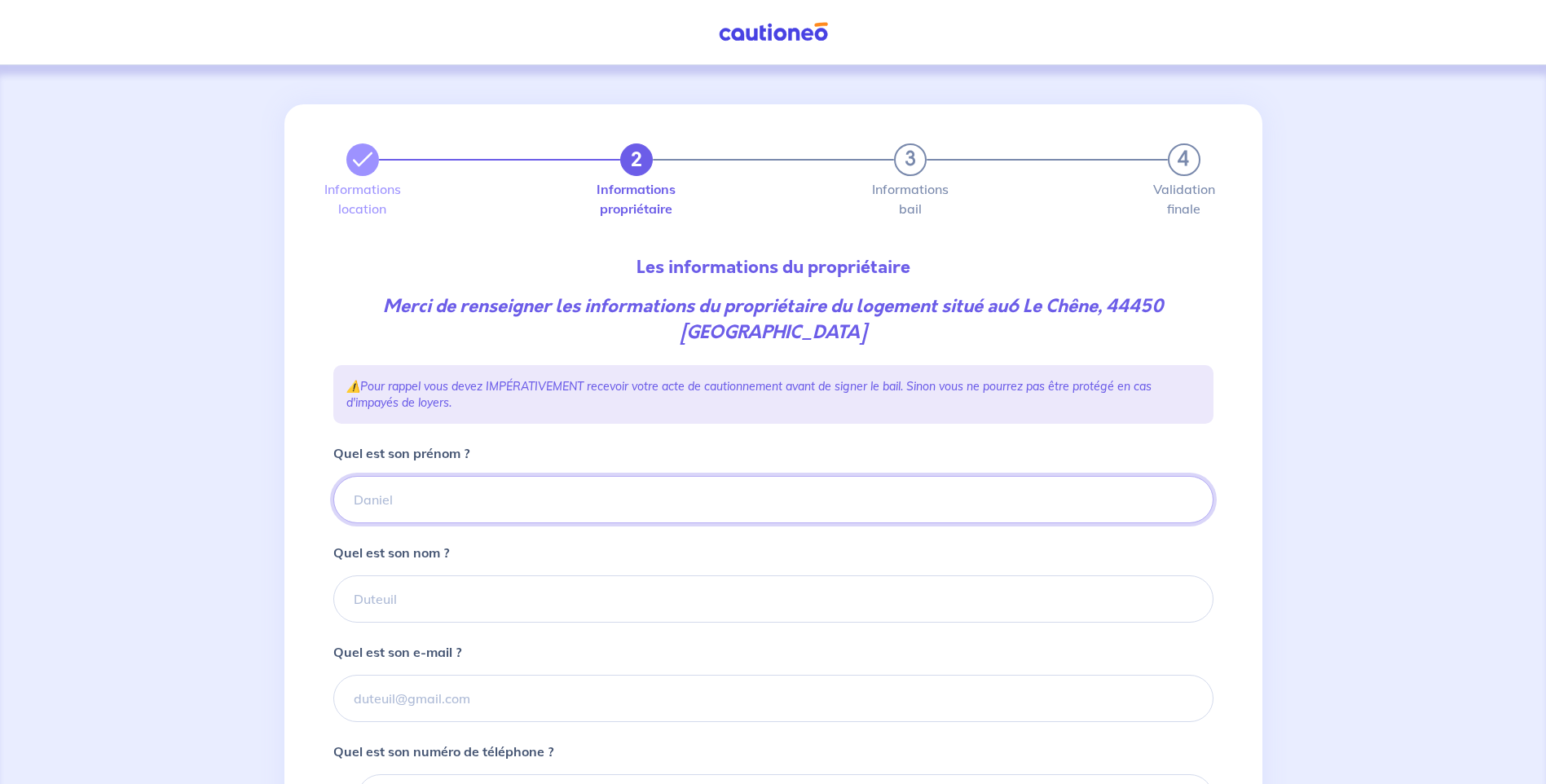
click at [467, 494] on input "Quel est son prénom ?" at bounding box center [774, 500] width 880 height 48
click at [496, 508] on input "MECHENEAU" at bounding box center [774, 500] width 880 height 48
type input "M"
type input "MARIE"
drag, startPoint x: 490, startPoint y: 591, endPoint x: 496, endPoint y: 584, distance: 9.2
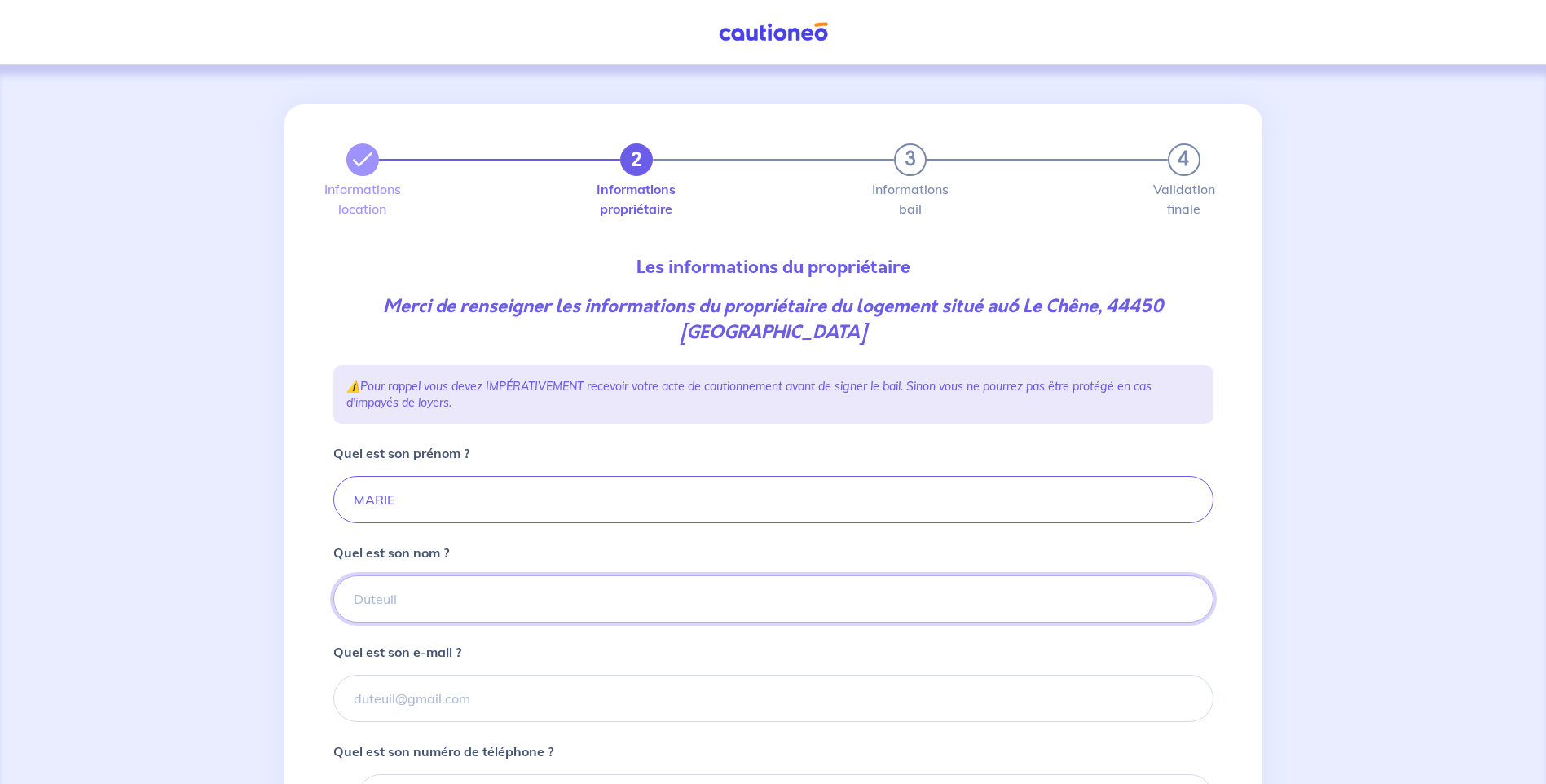
click at [496, 584] on input "Quel est son nom ?" at bounding box center [774, 599] width 880 height 48
type input "MECHENEAU"
click at [547, 685] on input "Quel est son e-mail ?" at bounding box center [774, 699] width 880 height 48
type input "yvesmecheneau"
click at [428, 503] on input "MARIE" at bounding box center [774, 500] width 880 height 48
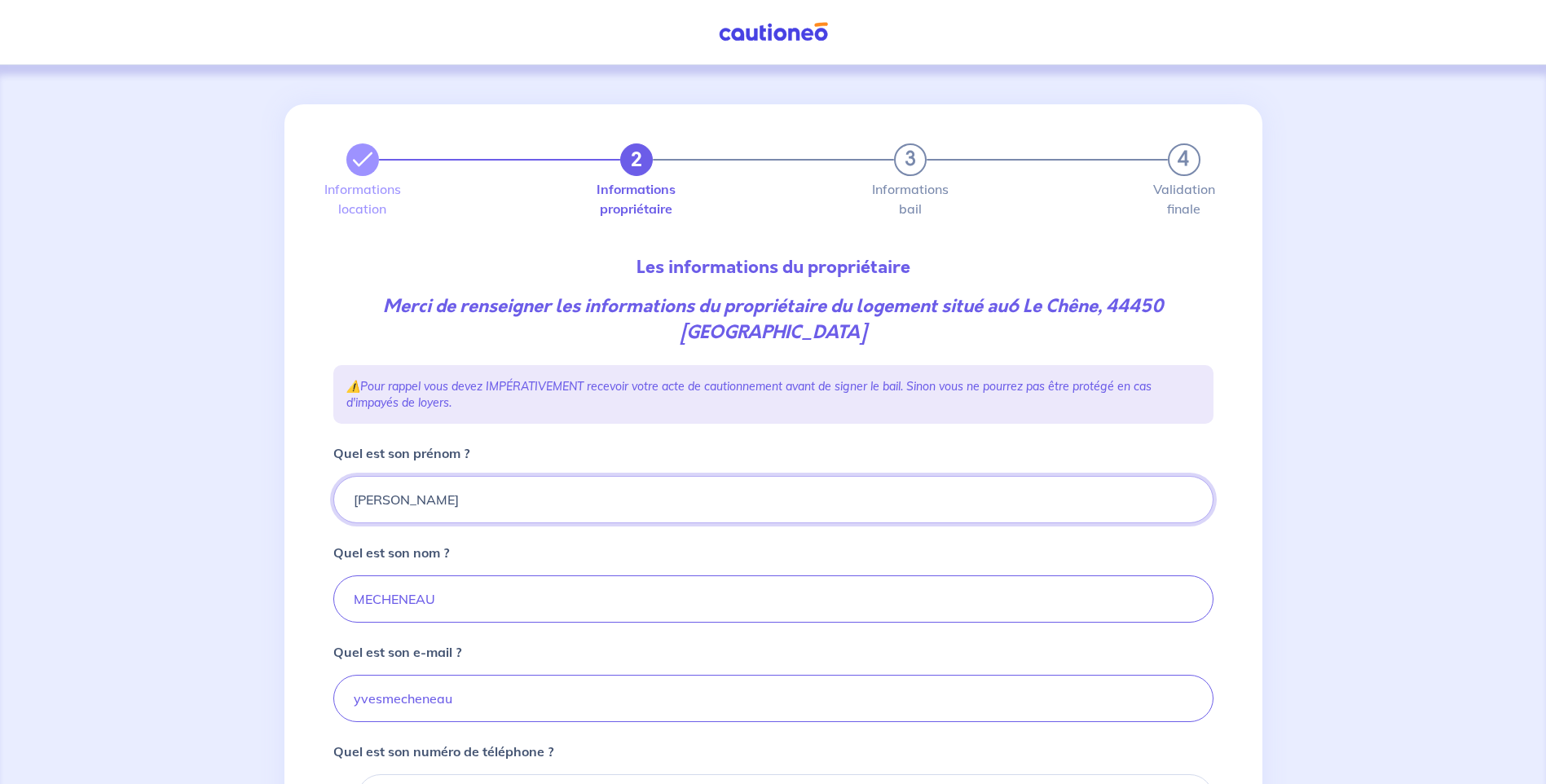
type input "[PERSON_NAME]"
click at [597, 682] on input "yvesmecheneau" at bounding box center [774, 699] width 880 height 48
click at [817, 711] on input "[EMAIL_ADDRESS][DOMAIN_NAME]" at bounding box center [774, 699] width 880 height 48
type input "[EMAIL_ADDRESS][DOMAIN_NAME]"
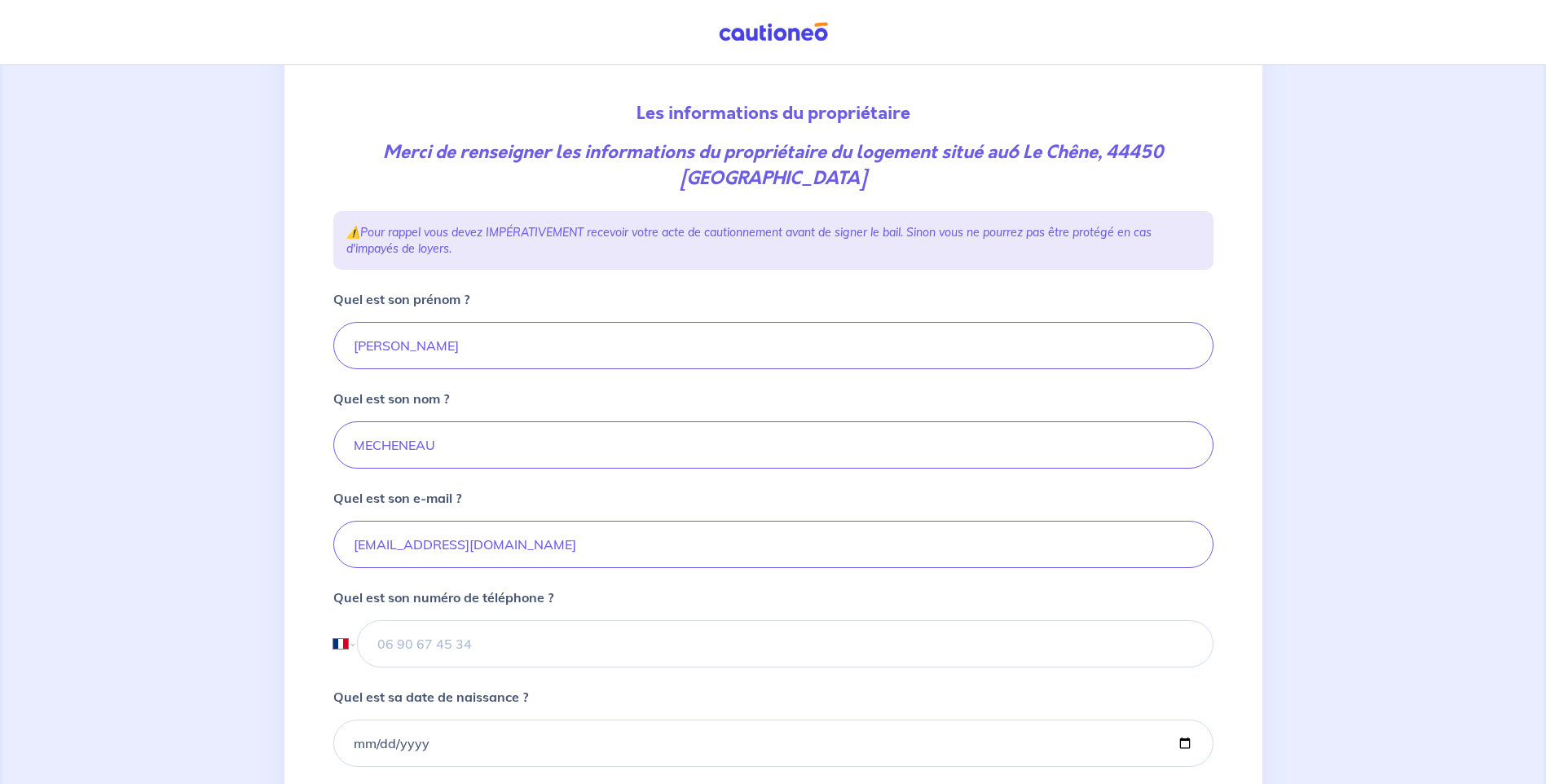
scroll to position [163, 0]
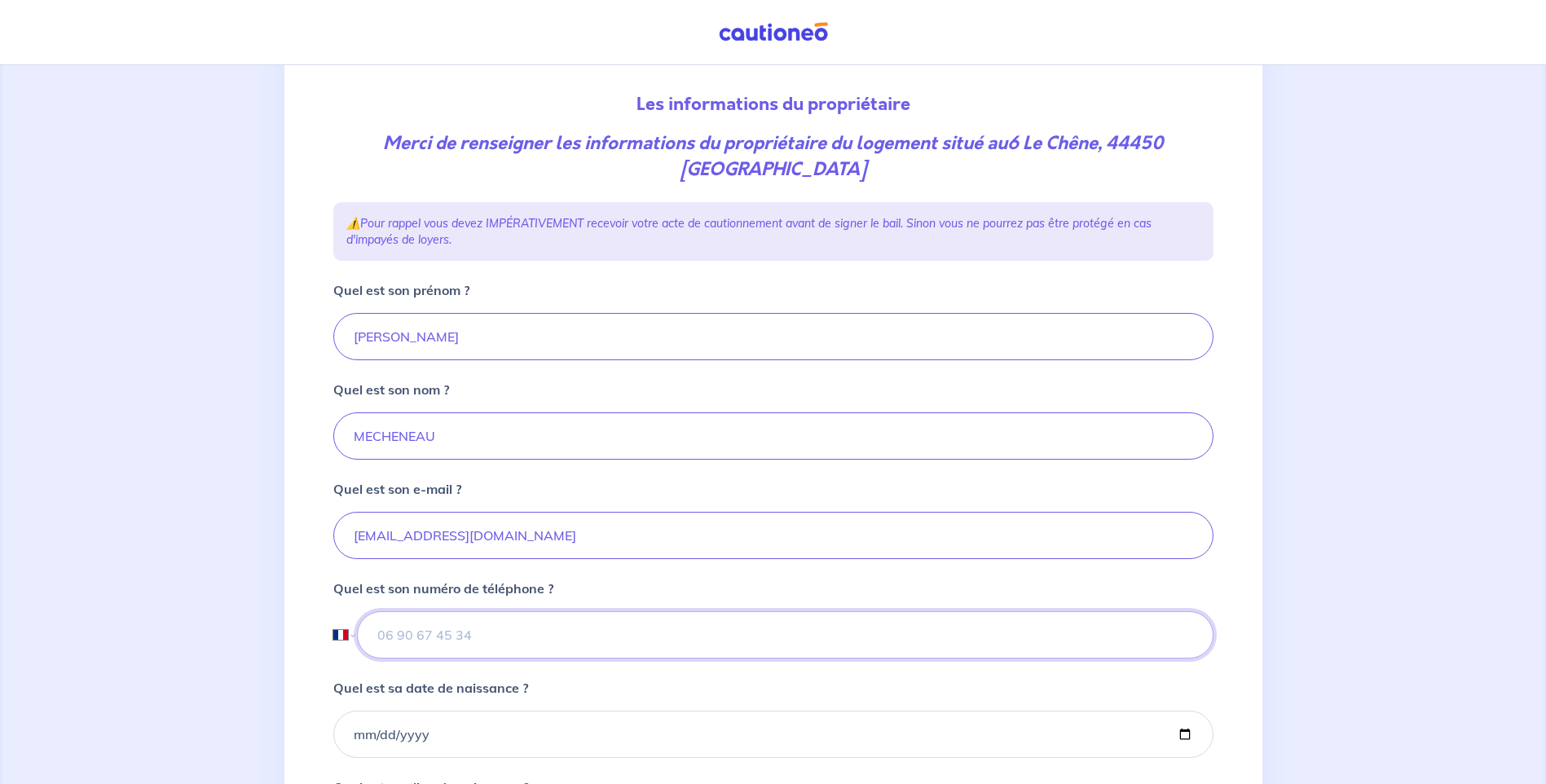
click at [681, 629] on input "tel" at bounding box center [784, 634] width 856 height 48
type input "07 82 96 74 83"
click at [731, 722] on input "Quel est sa date de naissance ?" at bounding box center [774, 734] width 880 height 48
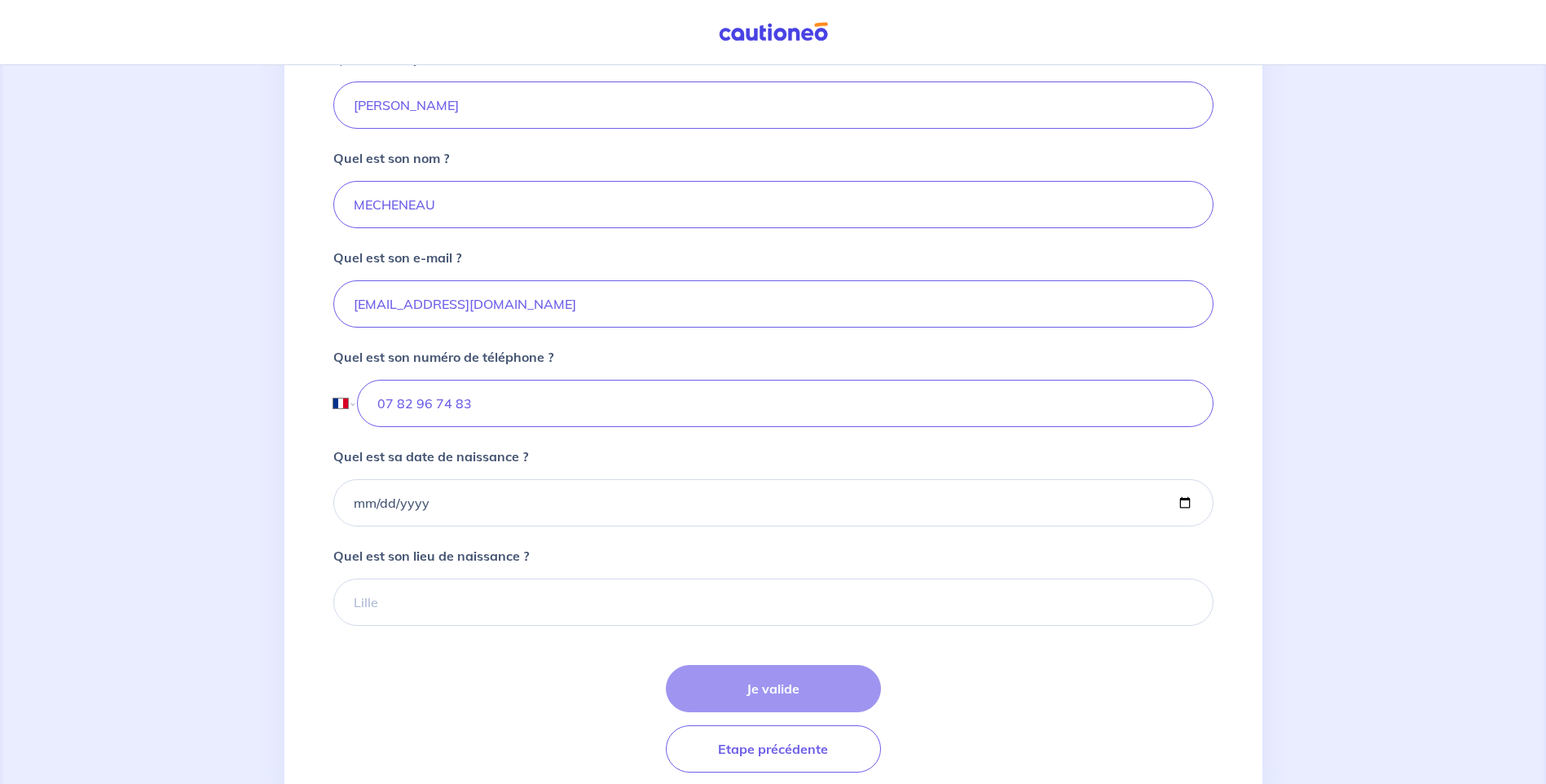
scroll to position [407, 0]
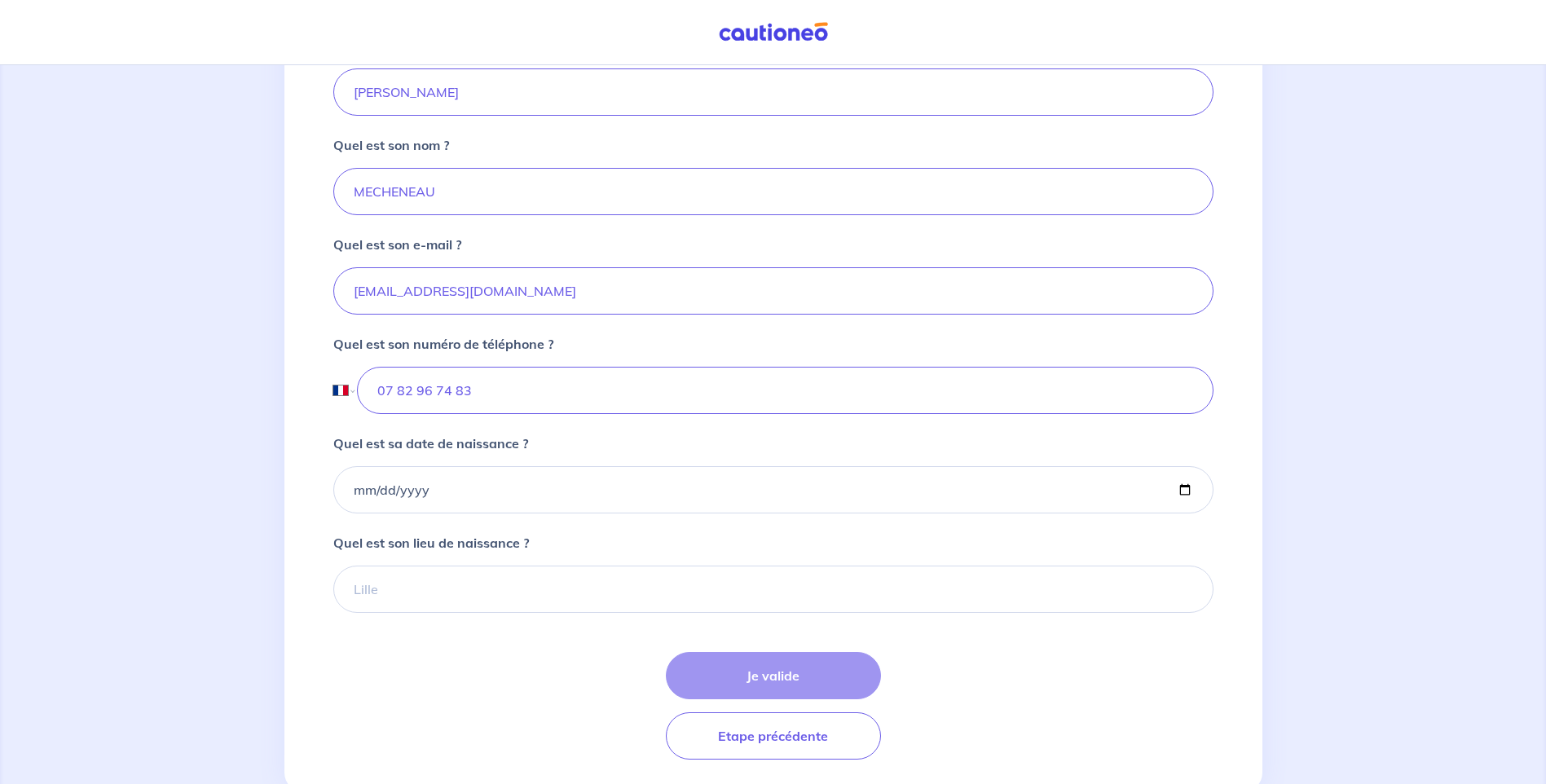
click at [785, 681] on div "Je valide Etape précédente" at bounding box center [774, 706] width 880 height 107
click at [785, 675] on div "Je valide Etape précédente" at bounding box center [774, 706] width 880 height 107
click at [403, 474] on input "Quel est sa date de naissance ?" at bounding box center [774, 490] width 880 height 48
type input "[DATE]"
click at [379, 567] on input "Quel est son lieu de naissance ?" at bounding box center [774, 589] width 880 height 48
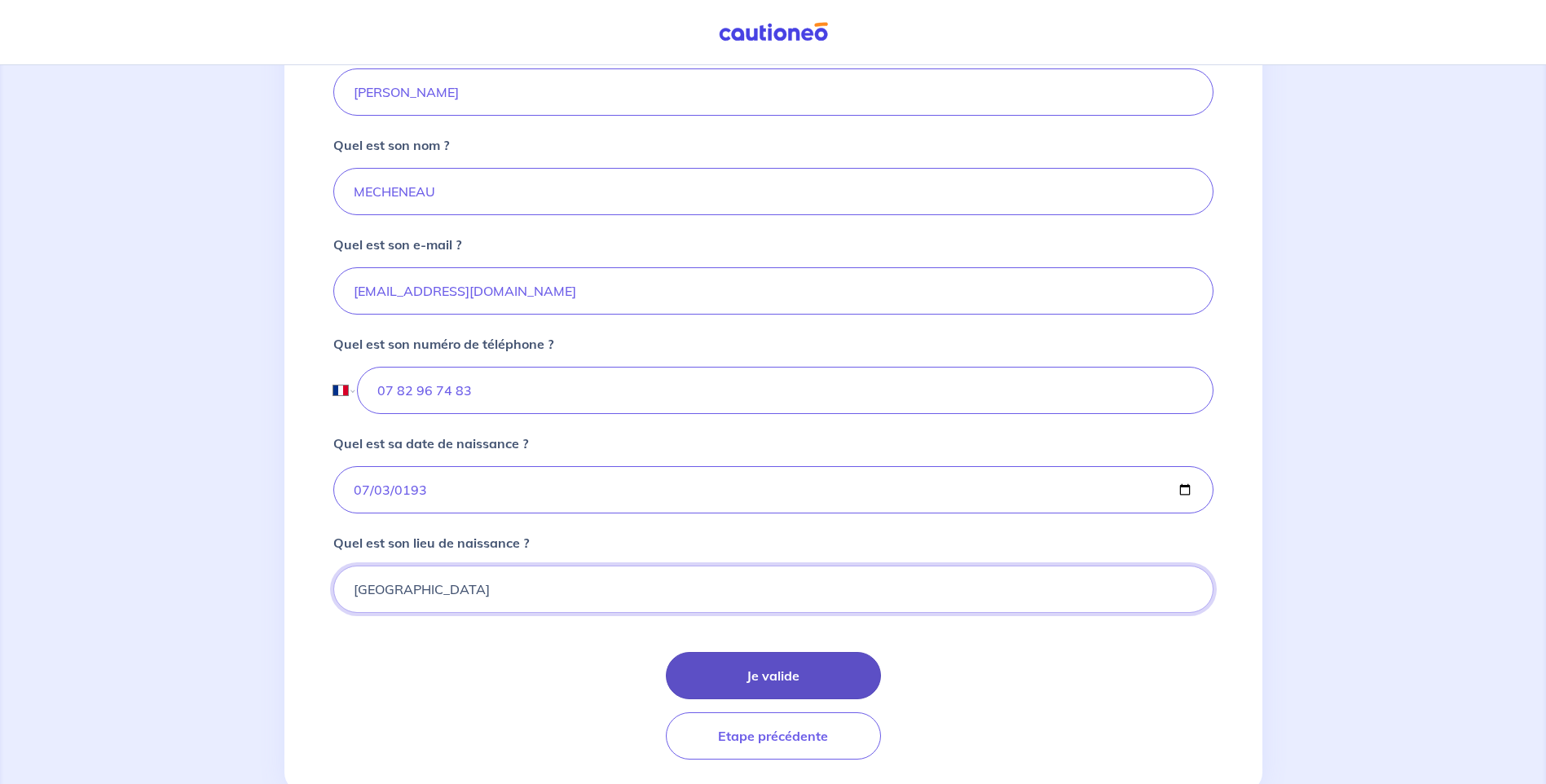
type input "[GEOGRAPHIC_DATA]"
click at [756, 675] on button "Je valide" at bounding box center [773, 676] width 215 height 48
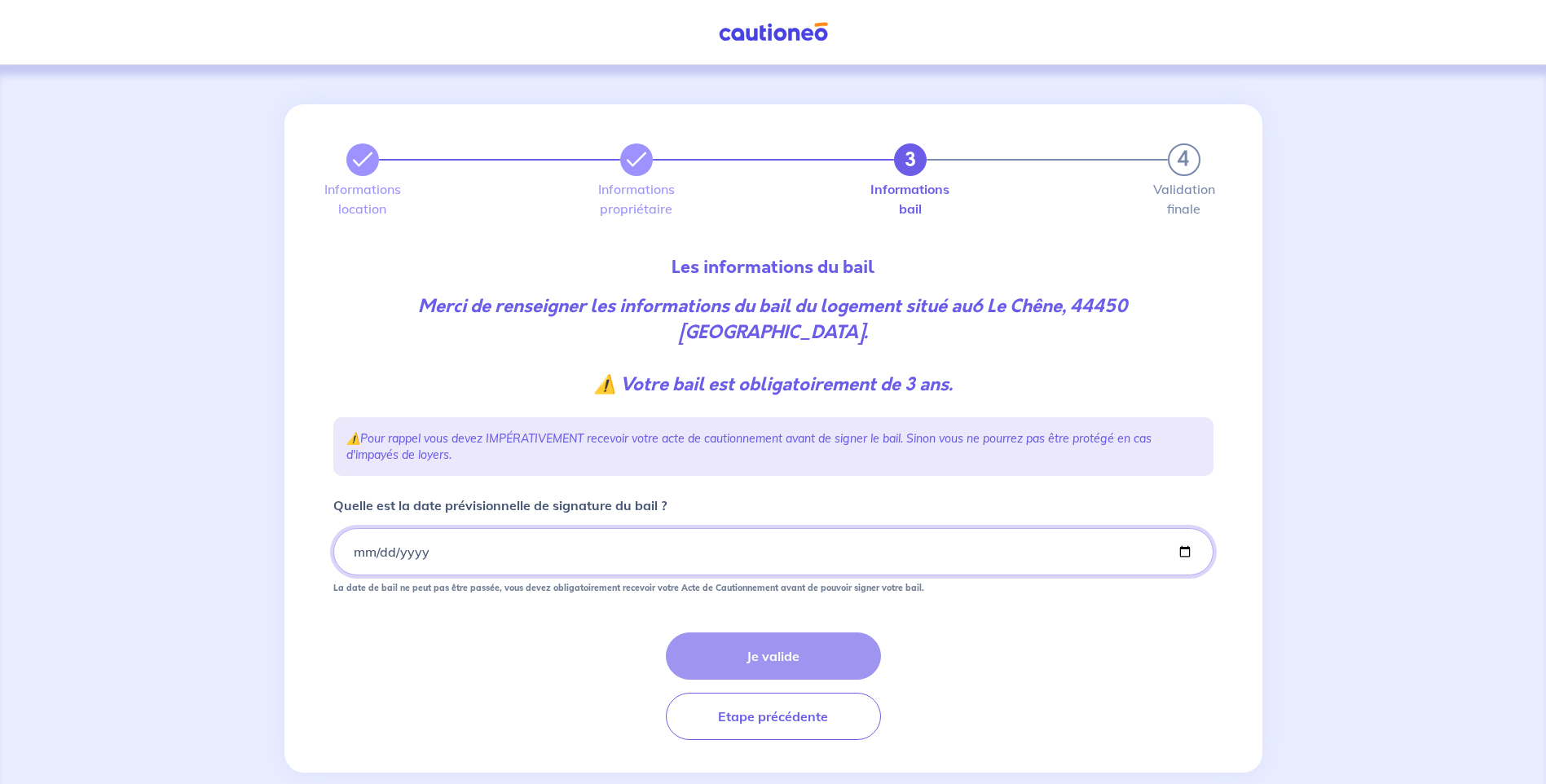
click at [543, 533] on input "Quelle est la date prévisionnelle de signature du bail ?" at bounding box center [774, 552] width 880 height 48
click at [363, 546] on input "Quelle est la date prévisionnelle de signature du bail ?" at bounding box center [774, 552] width 880 height 48
click at [352, 554] on input "Quelle est la date prévisionnelle de signature du bail ?" at bounding box center [774, 552] width 880 height 48
click at [358, 551] on input "Quelle est la date prévisionnelle de signature du bail ?" at bounding box center [774, 552] width 880 height 48
drag, startPoint x: 348, startPoint y: 552, endPoint x: 372, endPoint y: 556, distance: 24.3
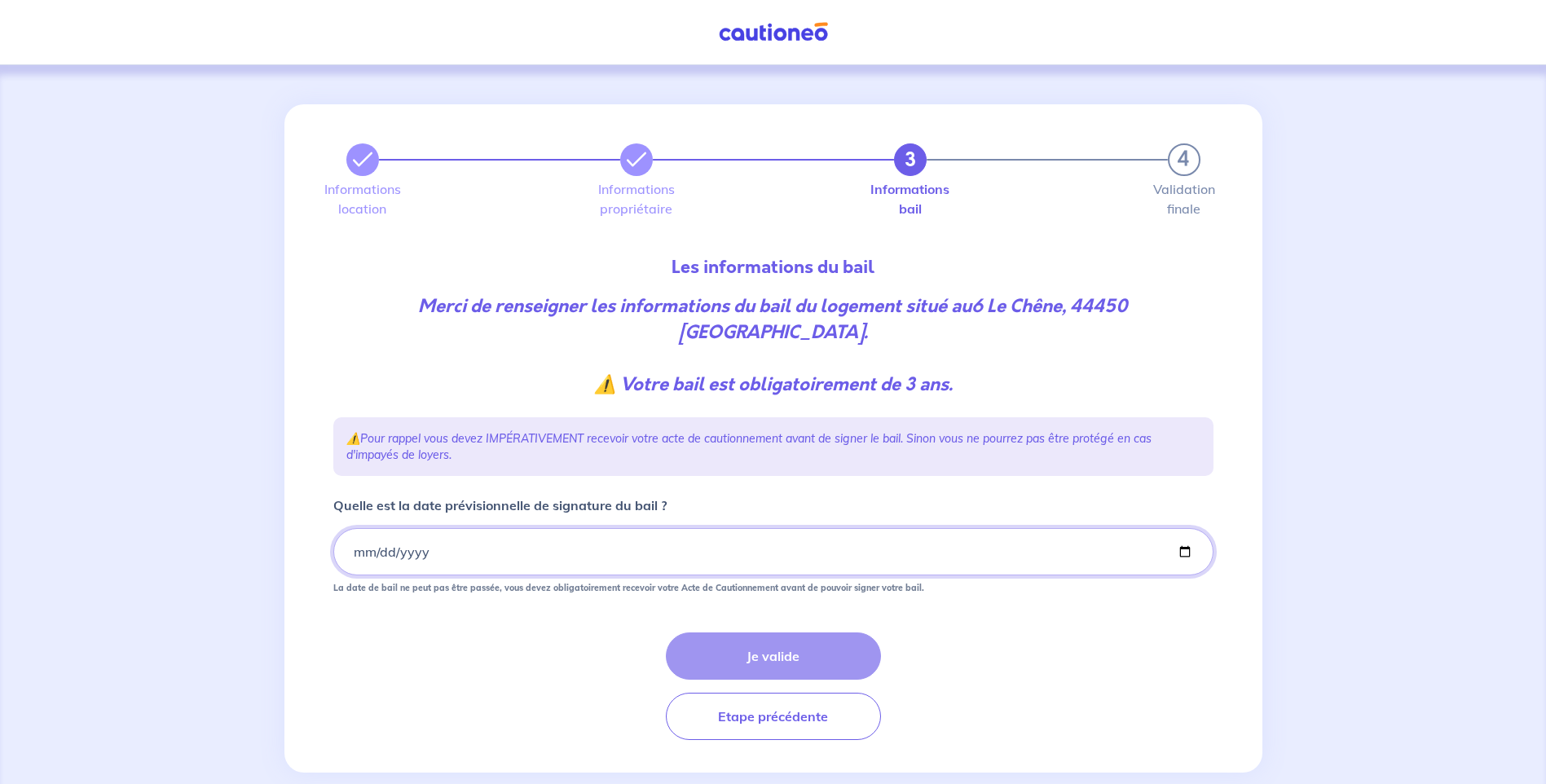
click at [350, 553] on input "Quelle est la date prévisionnelle de signature du bail ?" at bounding box center [774, 552] width 880 height 48
click at [357, 552] on input "Quelle est la date prévisionnelle de signature du bail ?" at bounding box center [774, 552] width 880 height 48
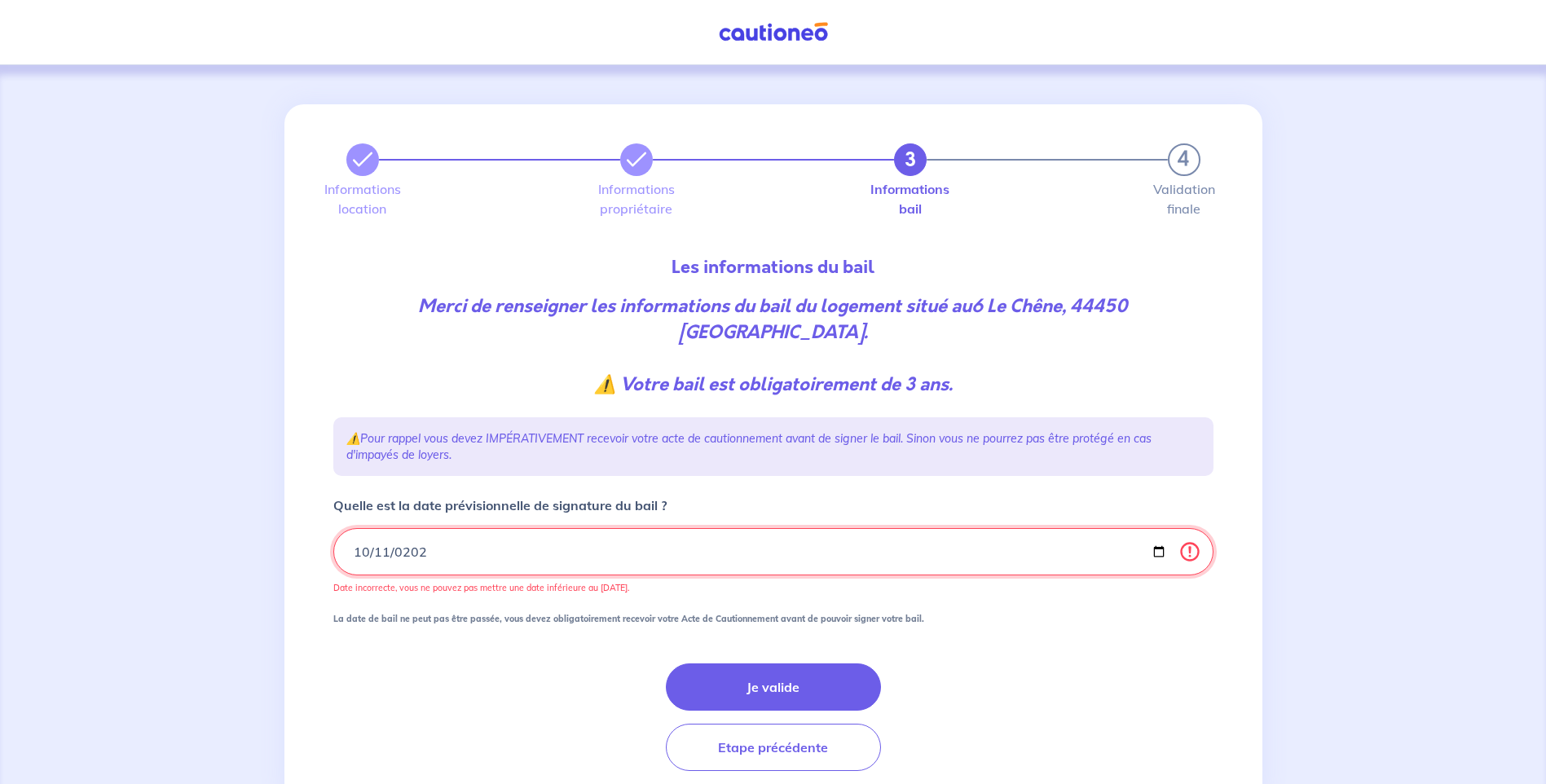
type input "[DATE]"
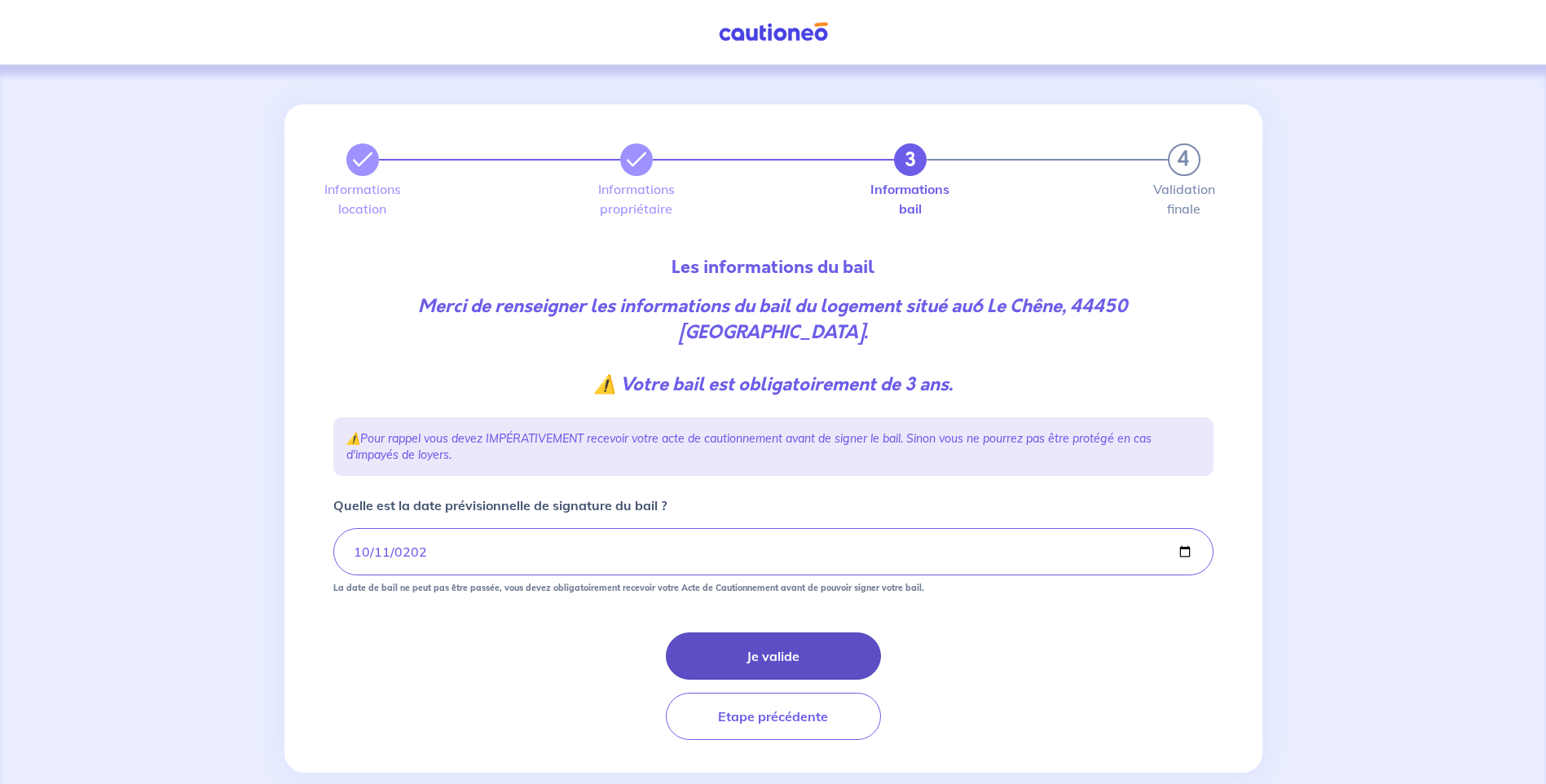
click at [735, 656] on button "Je valide" at bounding box center [773, 656] width 215 height 48
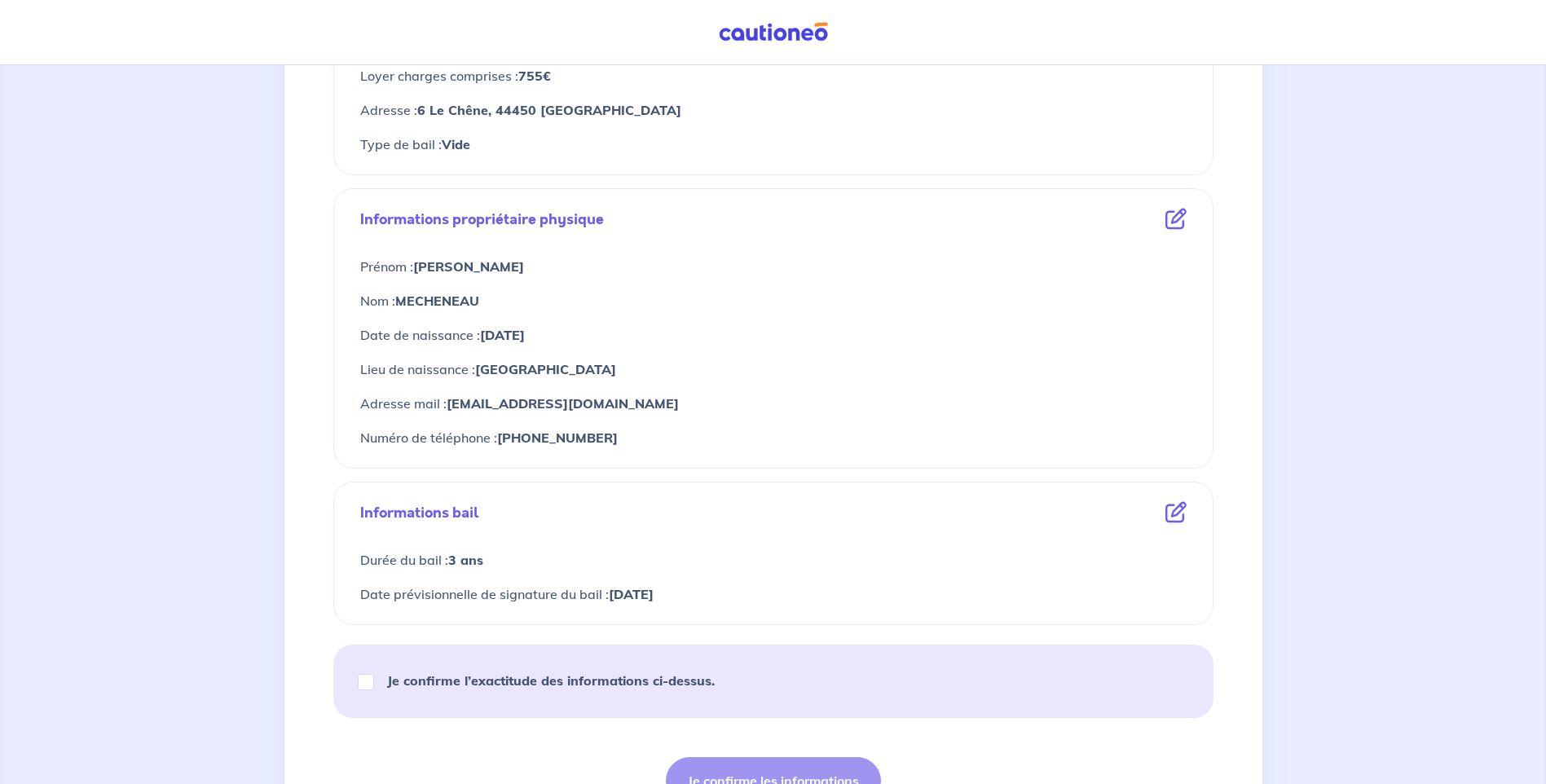
scroll to position [488, 0]
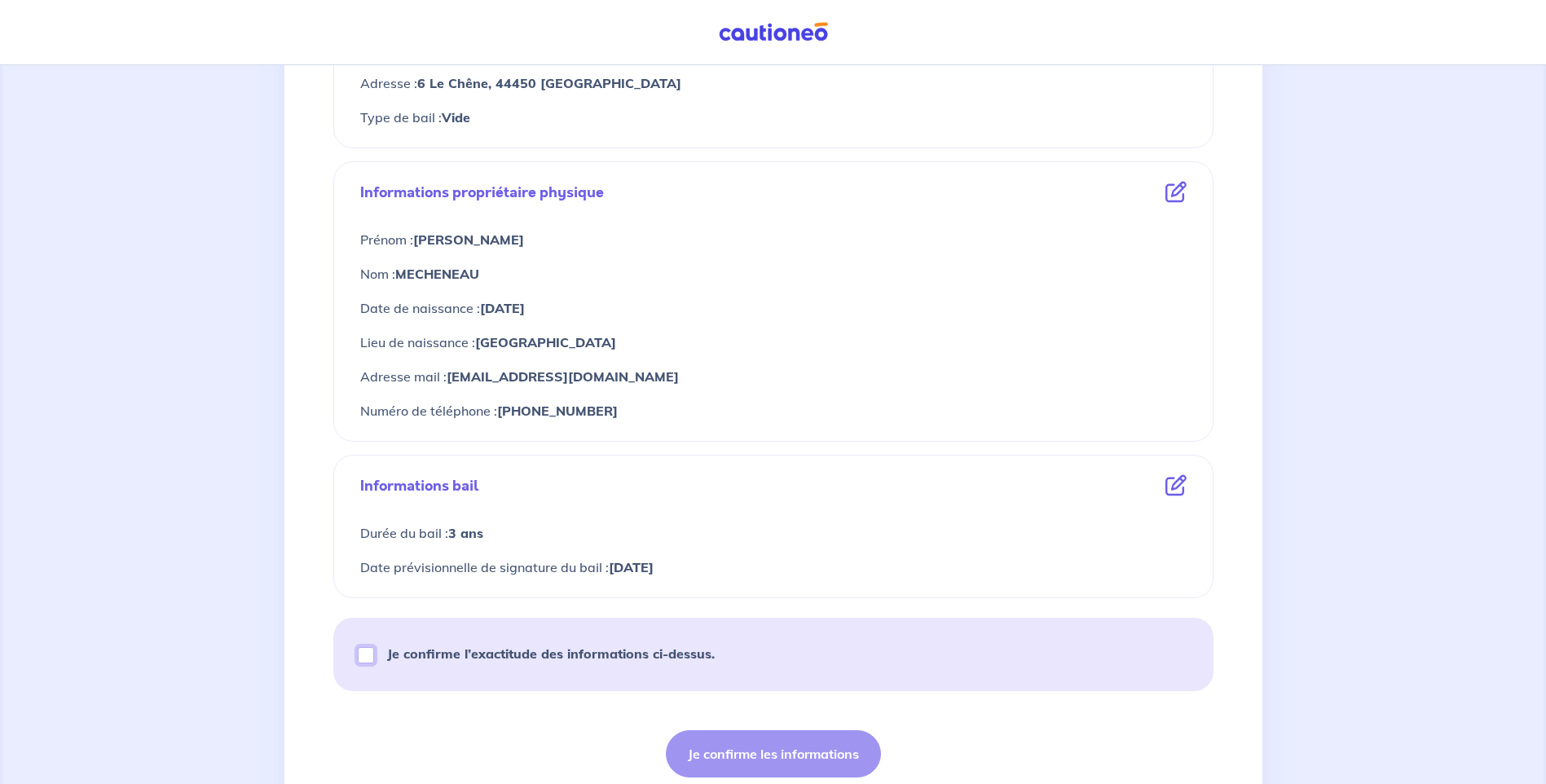
click at [364, 657] on input "Je confirme l’exactitude des informations ci-dessus." at bounding box center [365, 655] width 17 height 17
checkbox input "true"
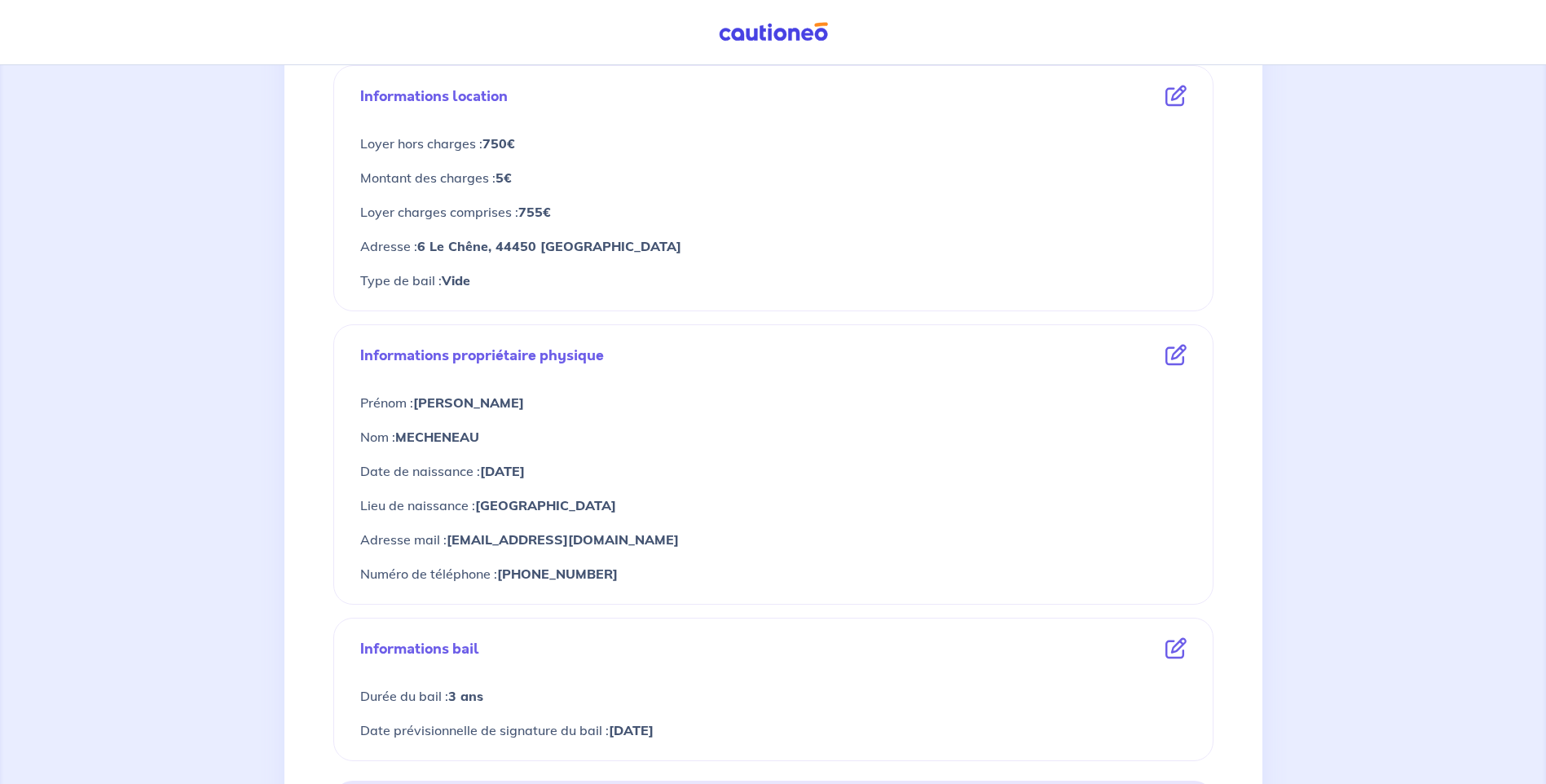
scroll to position [614, 0]
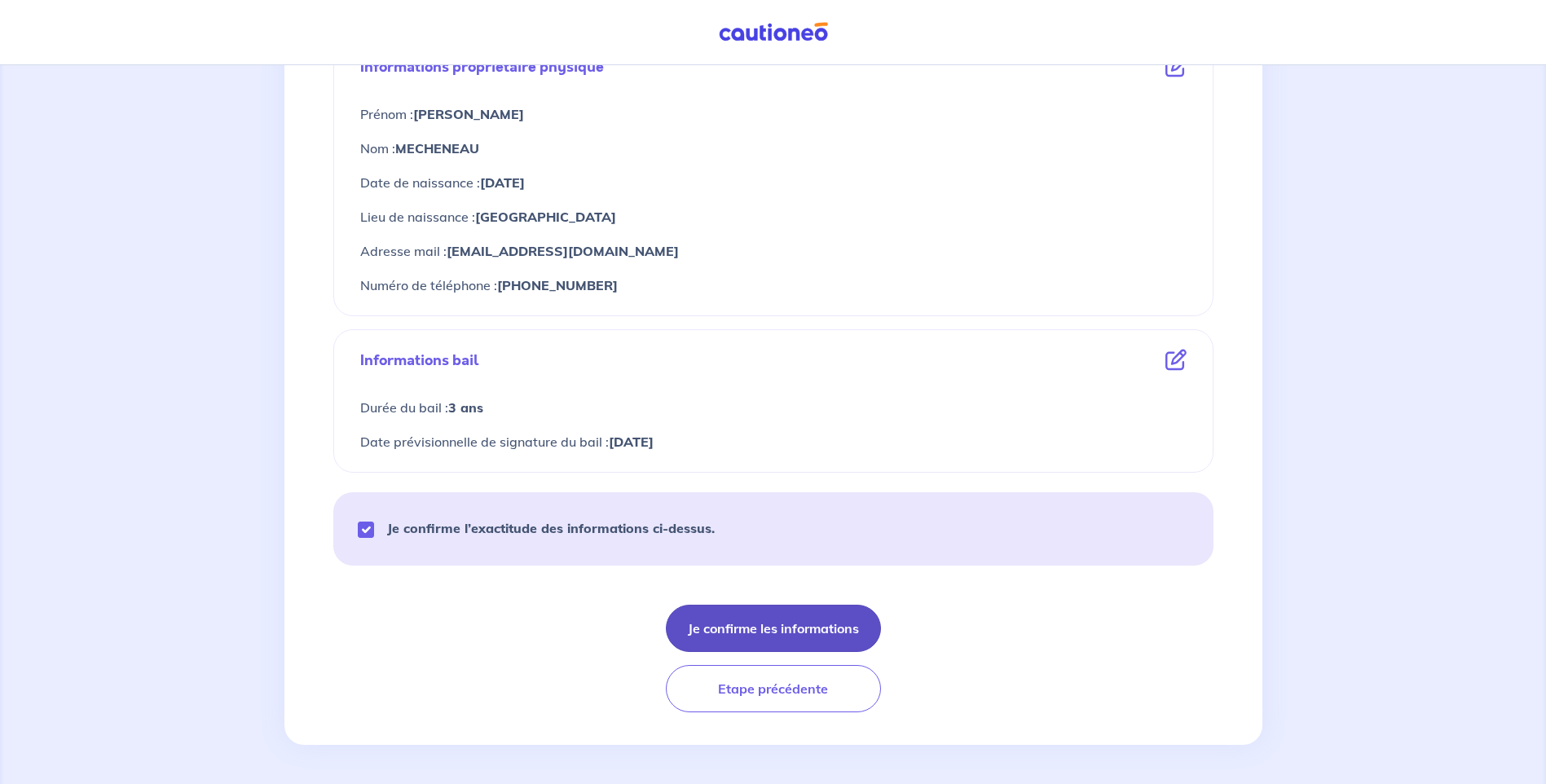
click at [775, 631] on button "Je confirme les informations" at bounding box center [773, 628] width 215 height 48
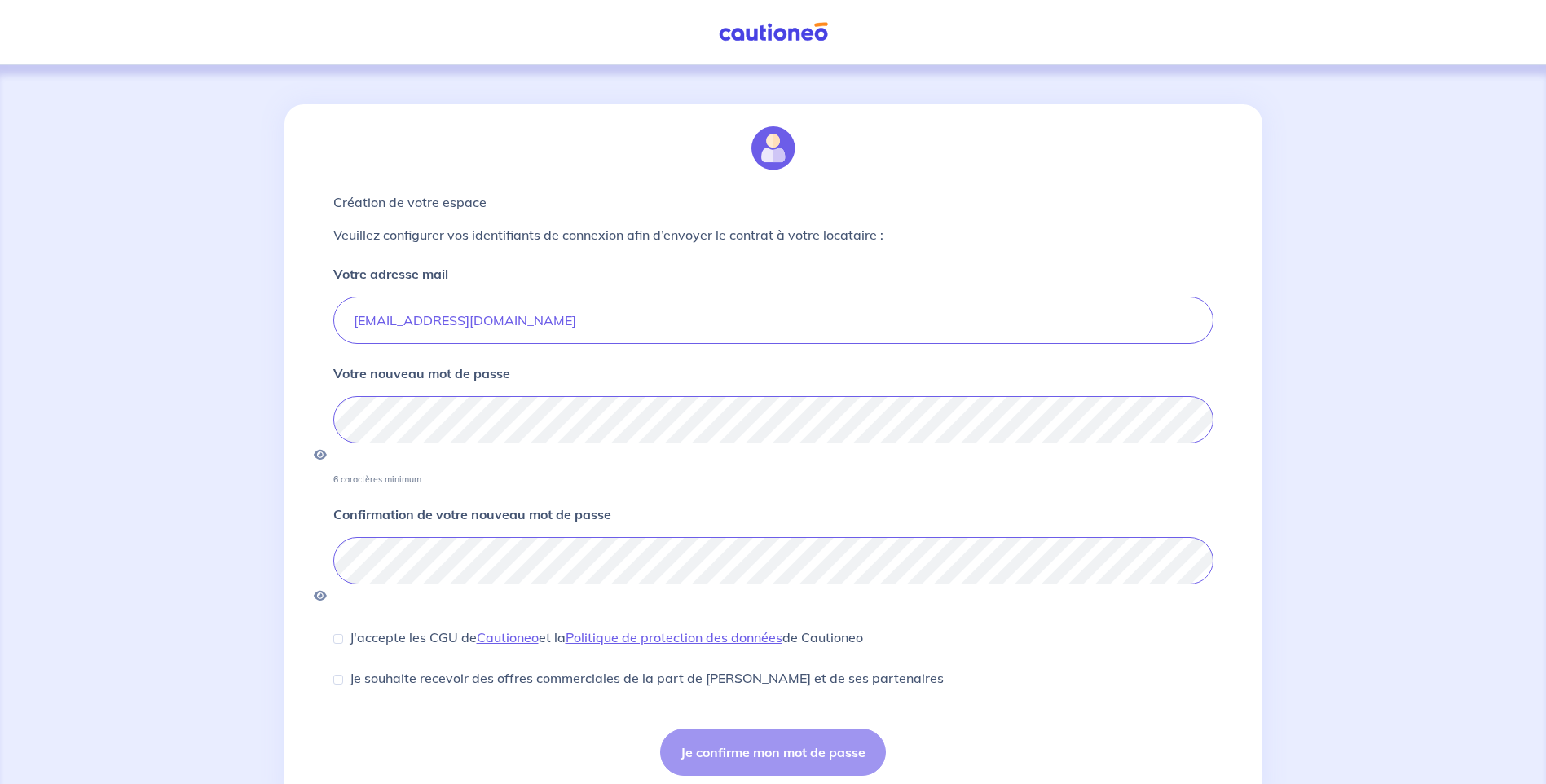
click at [343, 627] on div "J'accepte les CGU de [PERSON_NAME] et la Politique de protection des données de…" at bounding box center [599, 637] width 530 height 19
click at [341, 627] on div "J'accepte les CGU de [PERSON_NAME] et la Politique de protection des données de…" at bounding box center [599, 637] width 530 height 19
click at [340, 634] on input "J'accepte les CGU de [PERSON_NAME] et la Politique de protection des données de…" at bounding box center [338, 638] width 10 height 10
checkbox input "true"
click at [765, 729] on button "Je confirme mon mot de passe" at bounding box center [773, 752] width 225 height 48
